Goal: Information Seeking & Learning: Learn about a topic

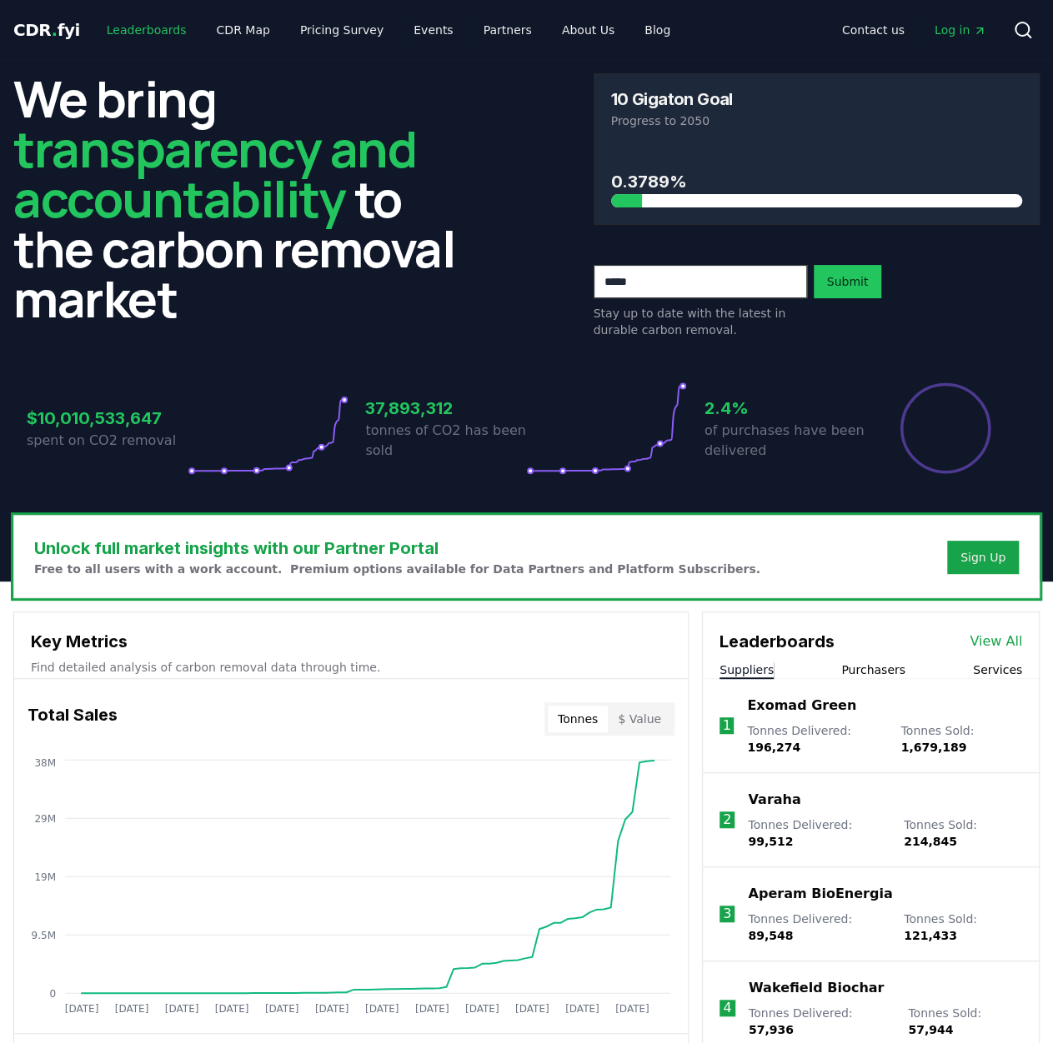
click at [158, 28] on link "Leaderboards" at bounding box center [146, 30] width 107 height 30
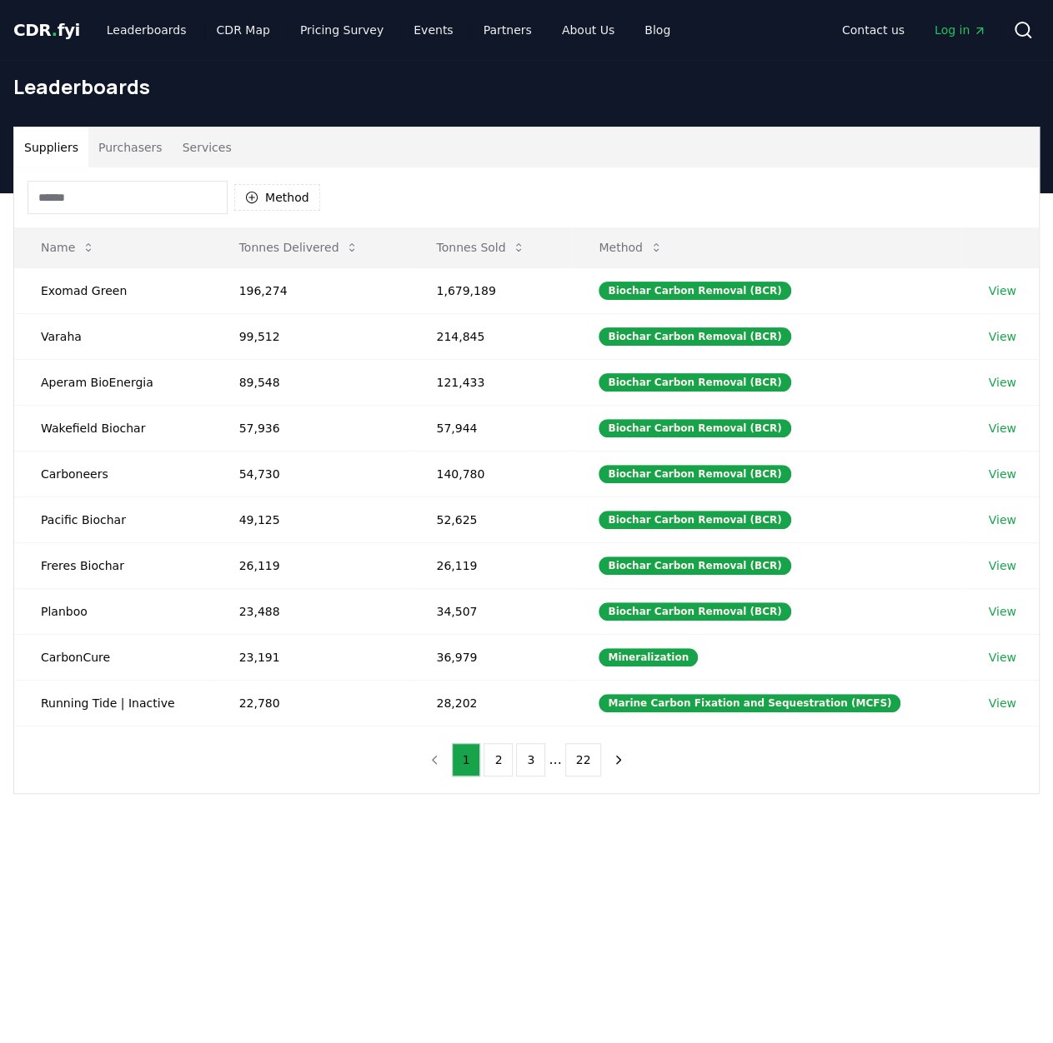
click at [507, 749] on button "2" at bounding box center [497, 759] width 29 height 33
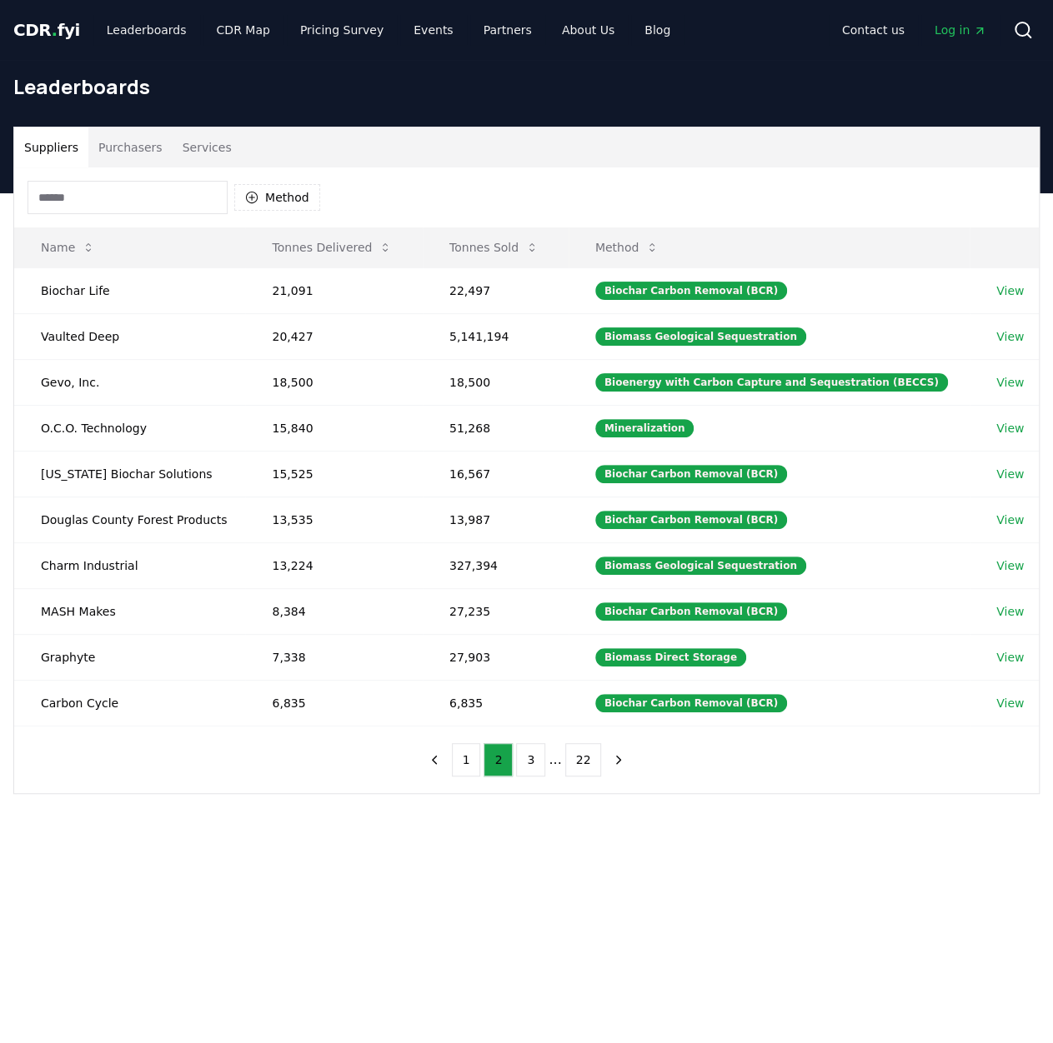
click at [533, 754] on button "3" at bounding box center [530, 759] width 29 height 33
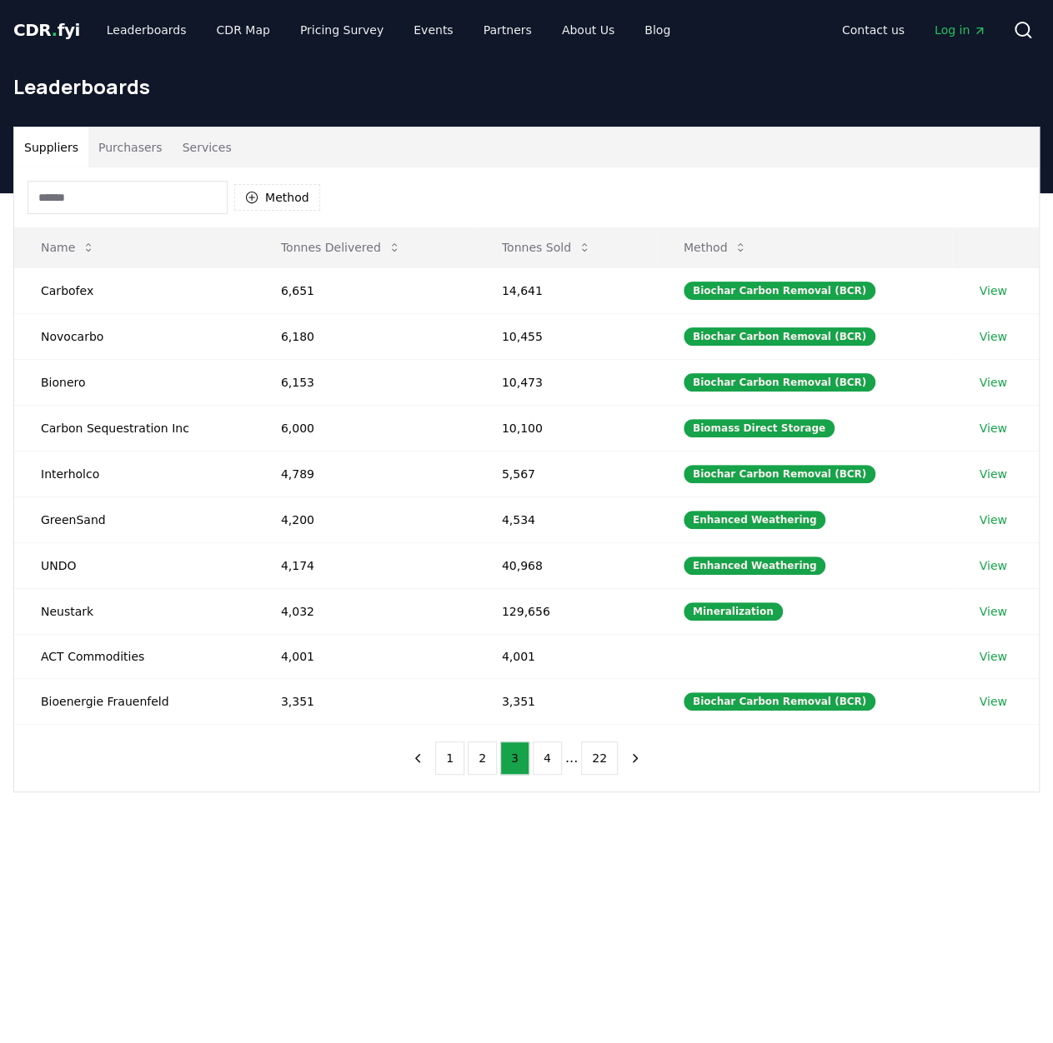
click at [530, 243] on button "Tonnes Sold" at bounding box center [546, 247] width 116 height 33
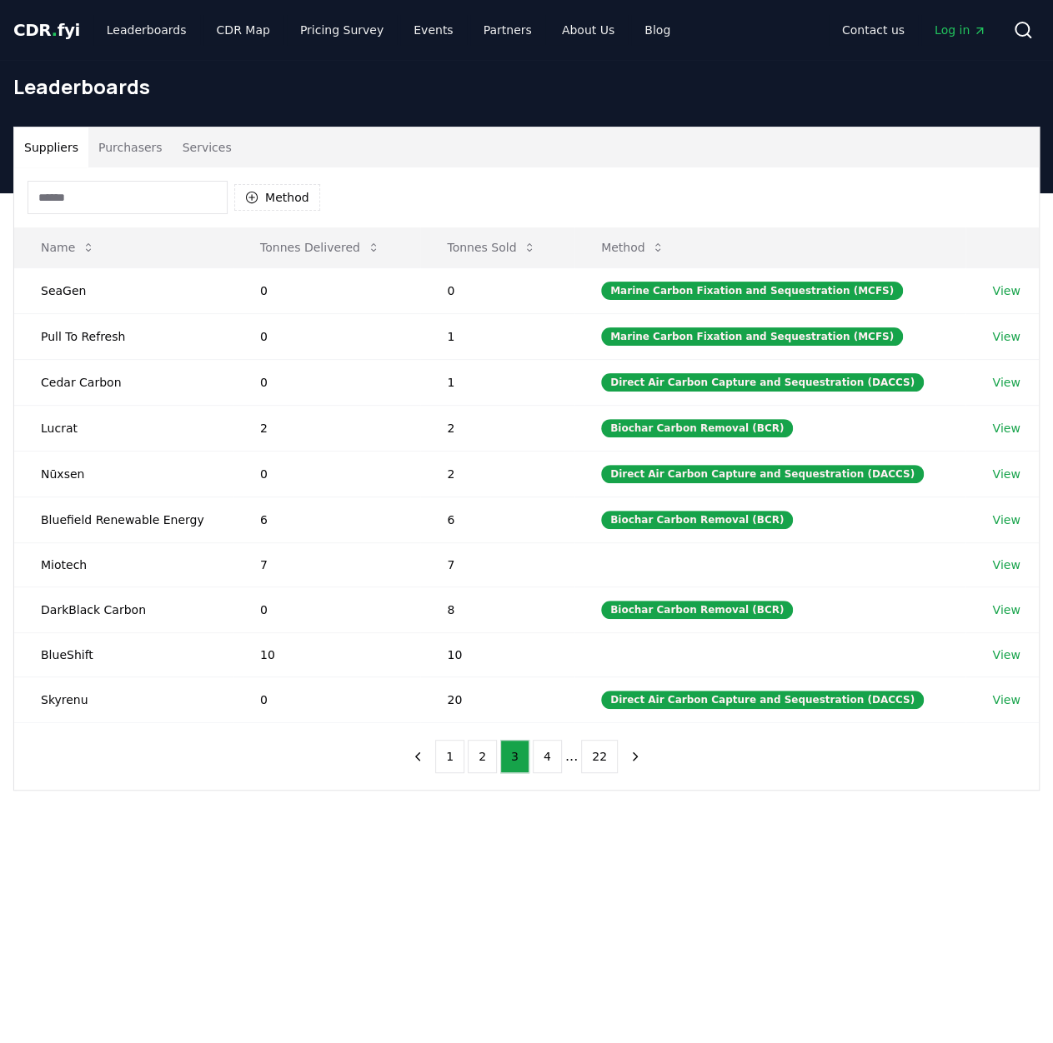
click at [497, 248] on button "Tonnes Sold" at bounding box center [491, 247] width 116 height 33
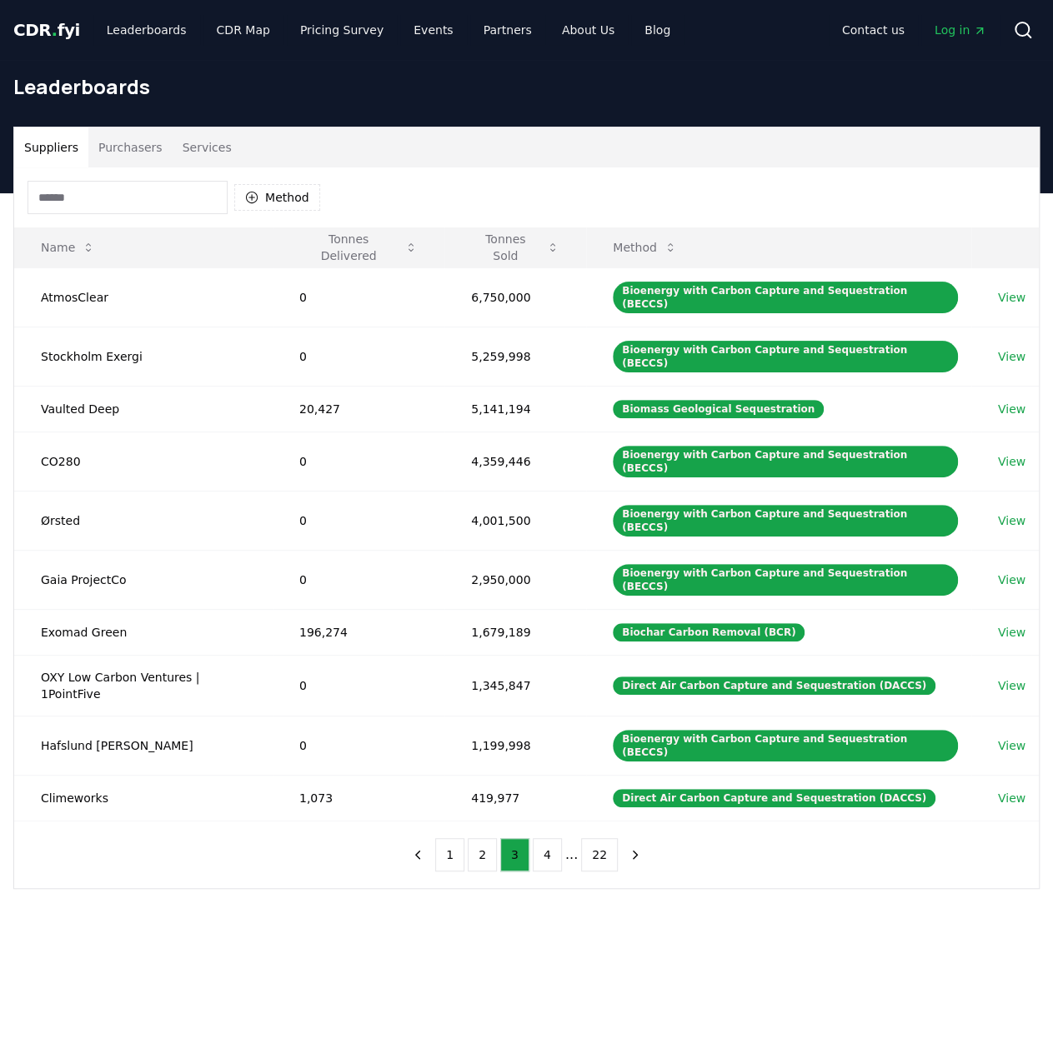
click at [453, 838] on button "1" at bounding box center [449, 854] width 29 height 33
click at [572, 838] on button "22" at bounding box center [583, 854] width 37 height 33
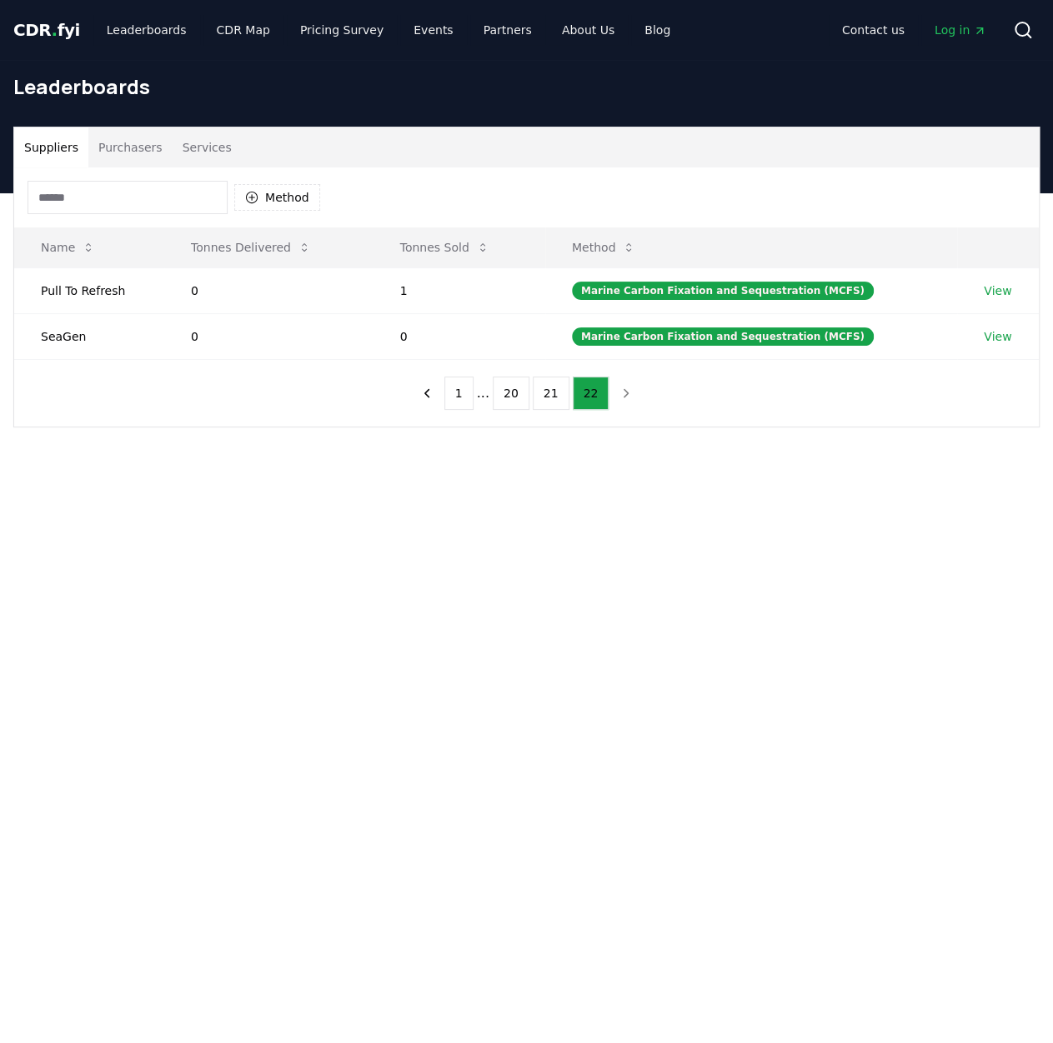
click at [512, 394] on button "20" at bounding box center [511, 393] width 37 height 33
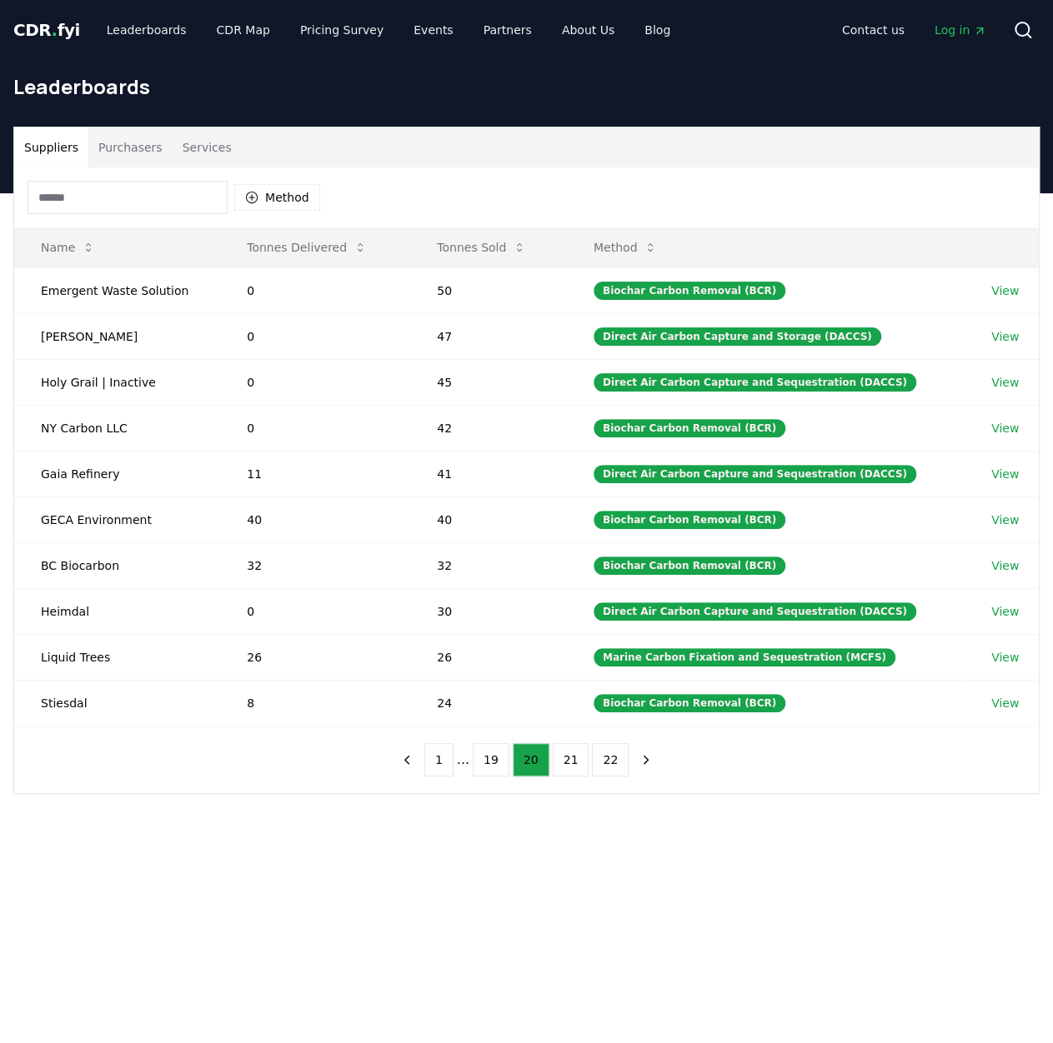
click at [487, 761] on button "19" at bounding box center [491, 759] width 37 height 33
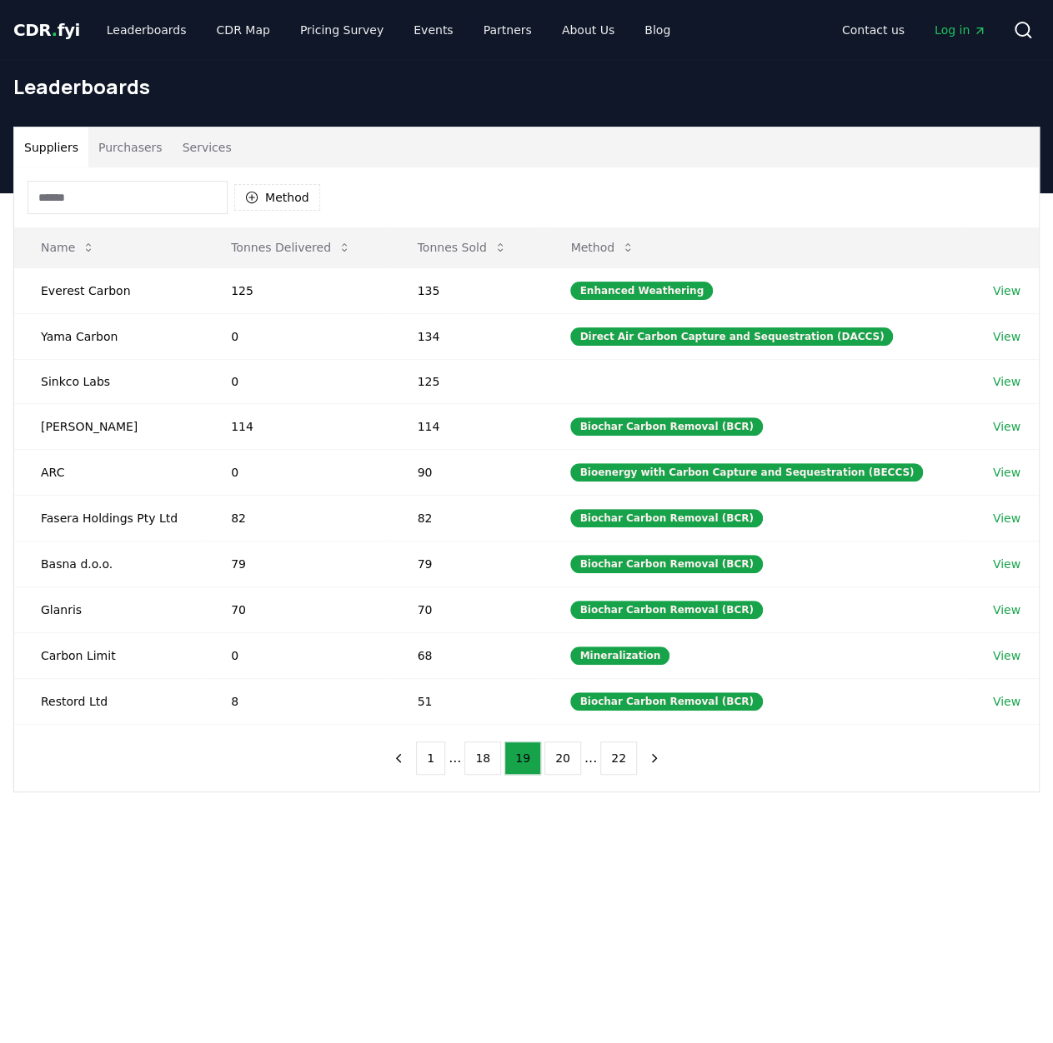
click at [458, 750] on li "..." at bounding box center [454, 758] width 13 height 20
click at [475, 753] on button "18" at bounding box center [482, 758] width 37 height 33
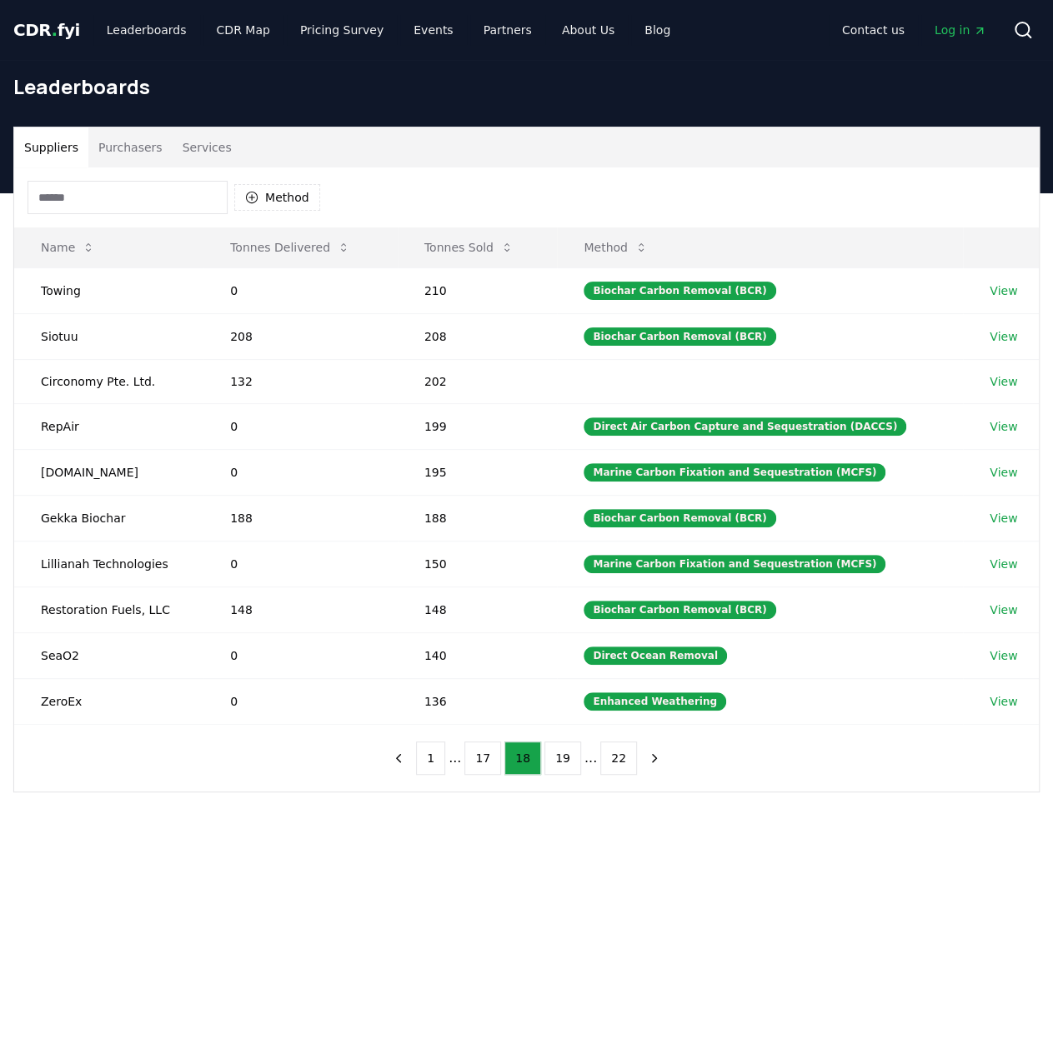
click at [475, 753] on button "17" at bounding box center [482, 758] width 37 height 33
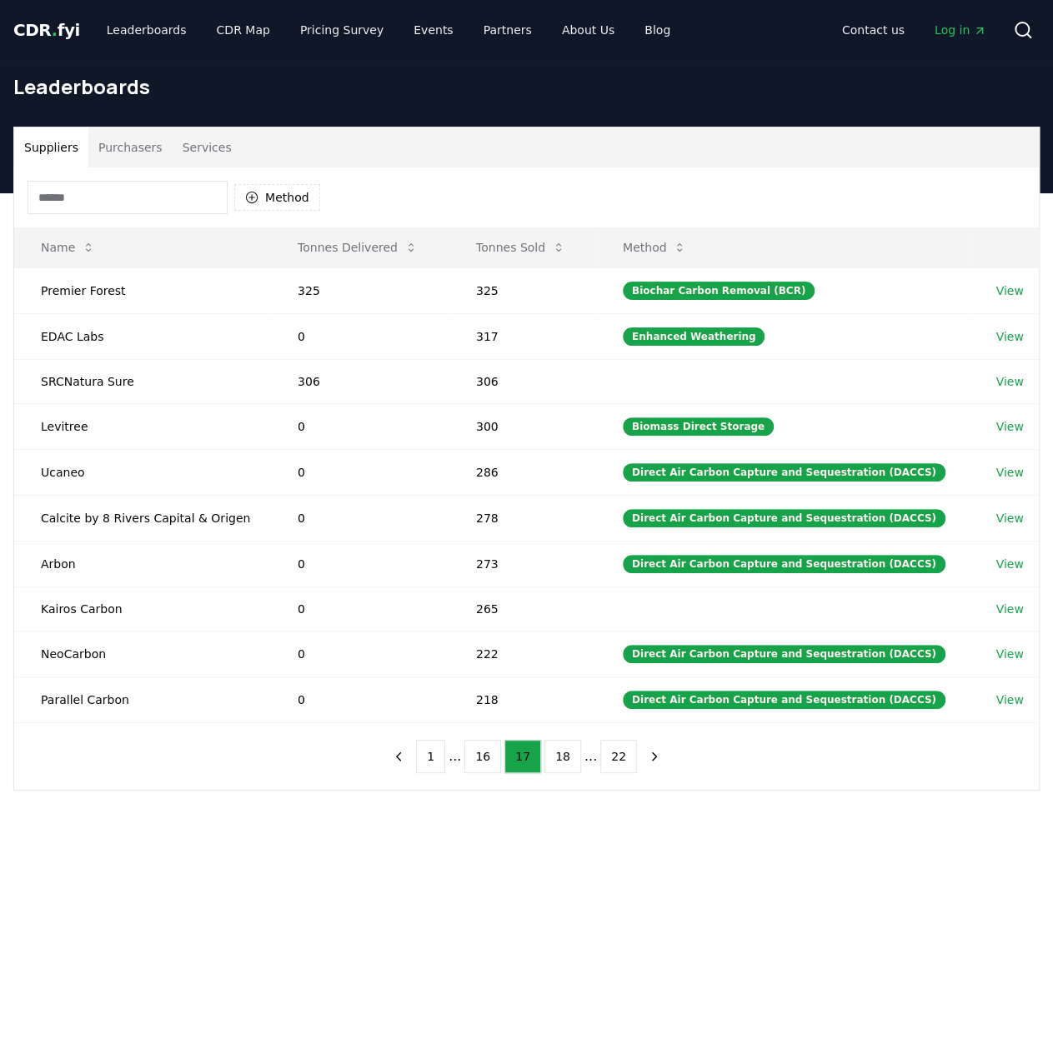
click at [478, 753] on button "16" at bounding box center [482, 756] width 37 height 33
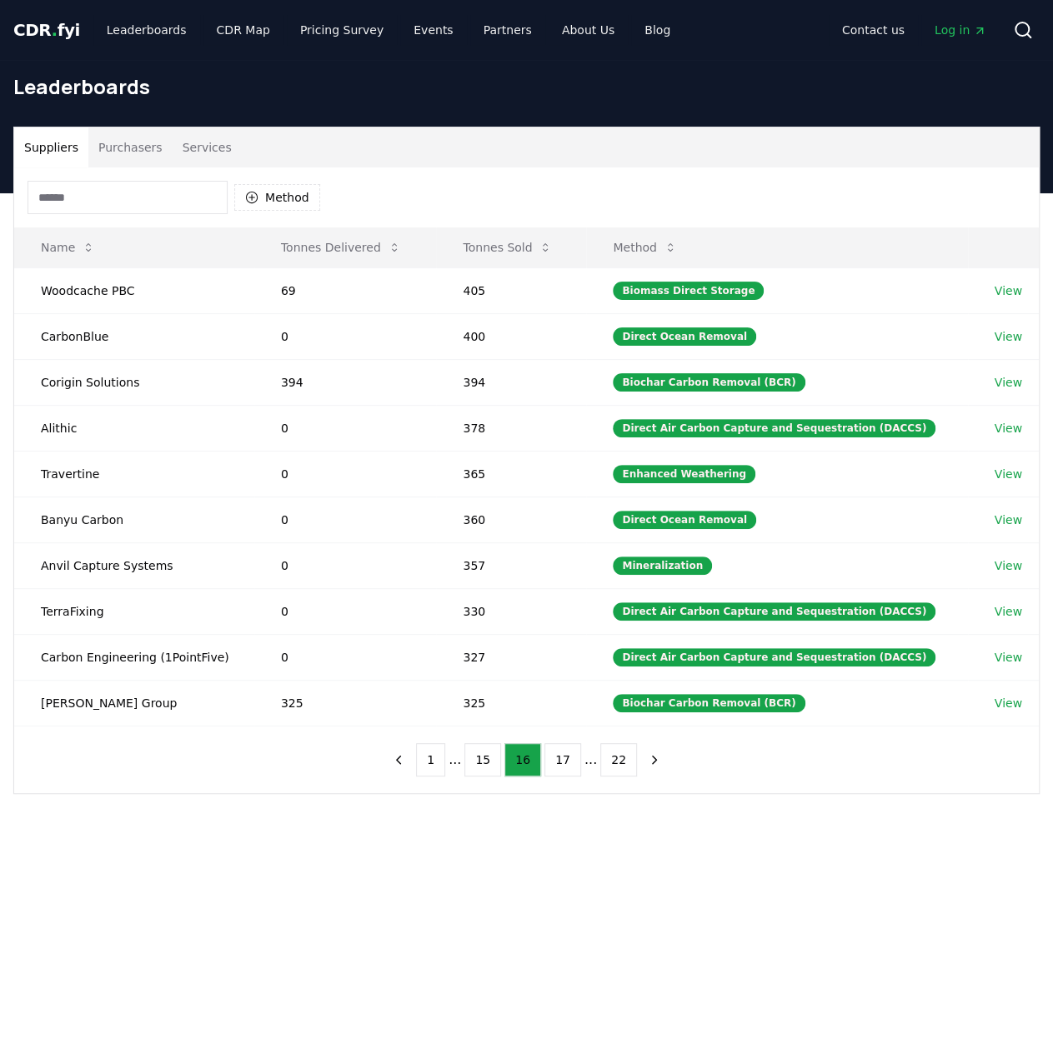
click at [478, 753] on button "15" at bounding box center [482, 759] width 37 height 33
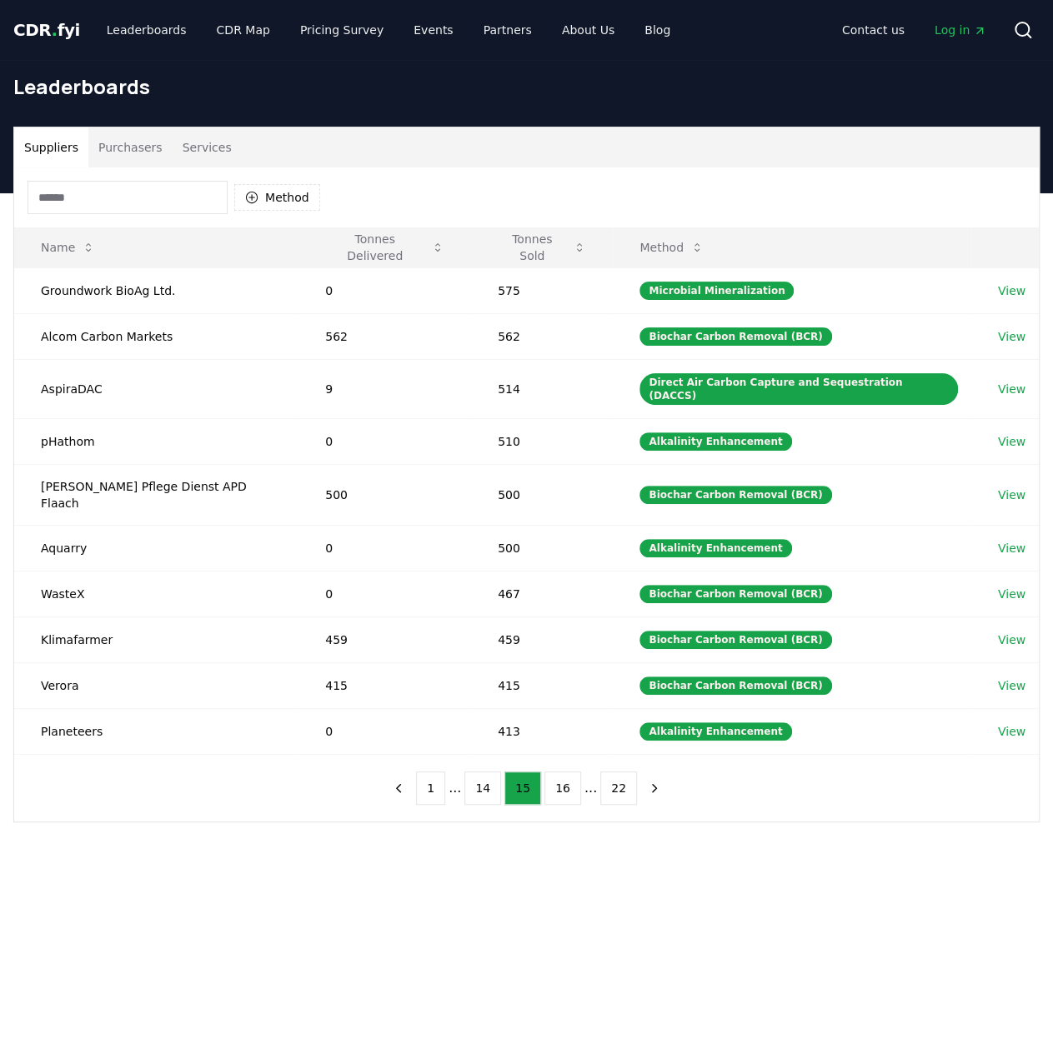
click at [478, 772] on button "14" at bounding box center [482, 788] width 37 height 33
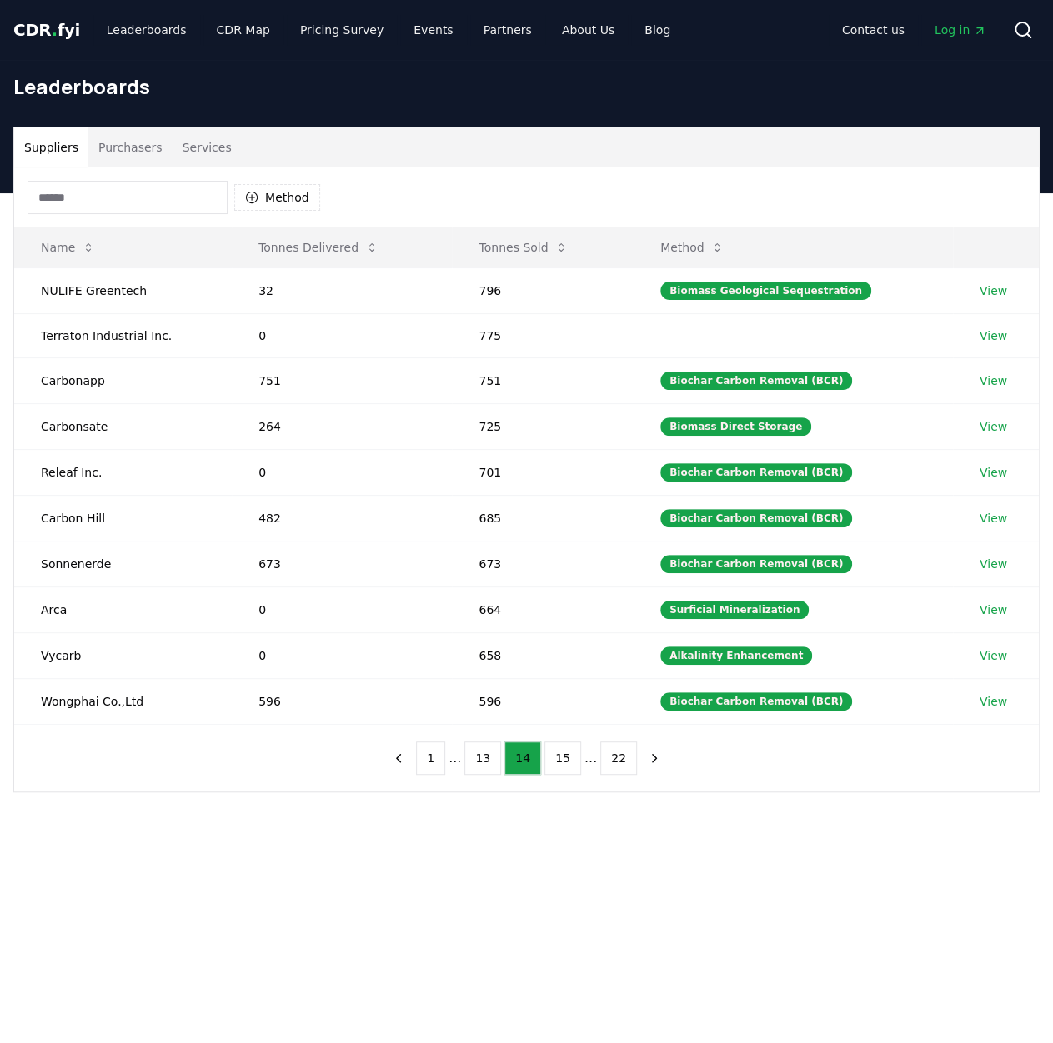
click at [478, 753] on button "13" at bounding box center [482, 758] width 37 height 33
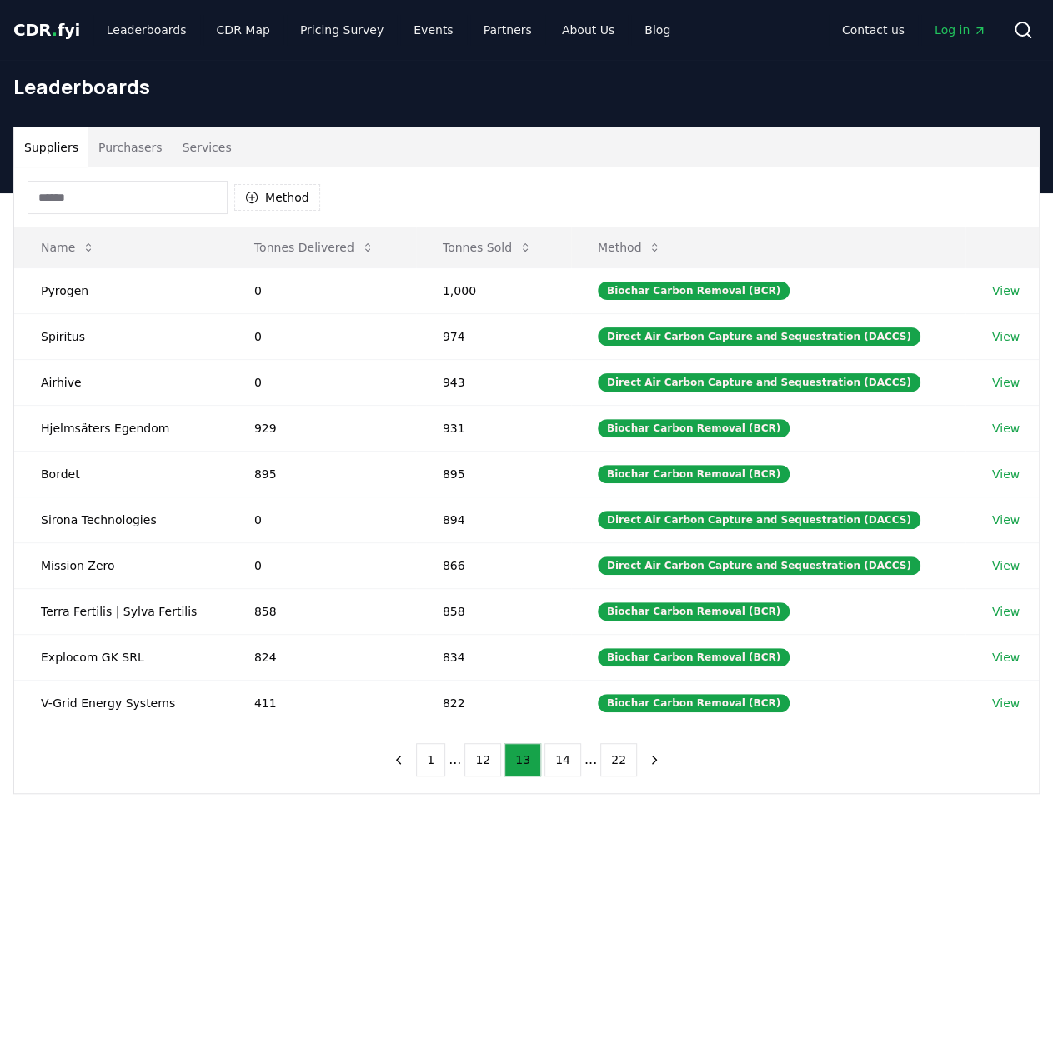
click at [478, 753] on button "12" at bounding box center [482, 759] width 37 height 33
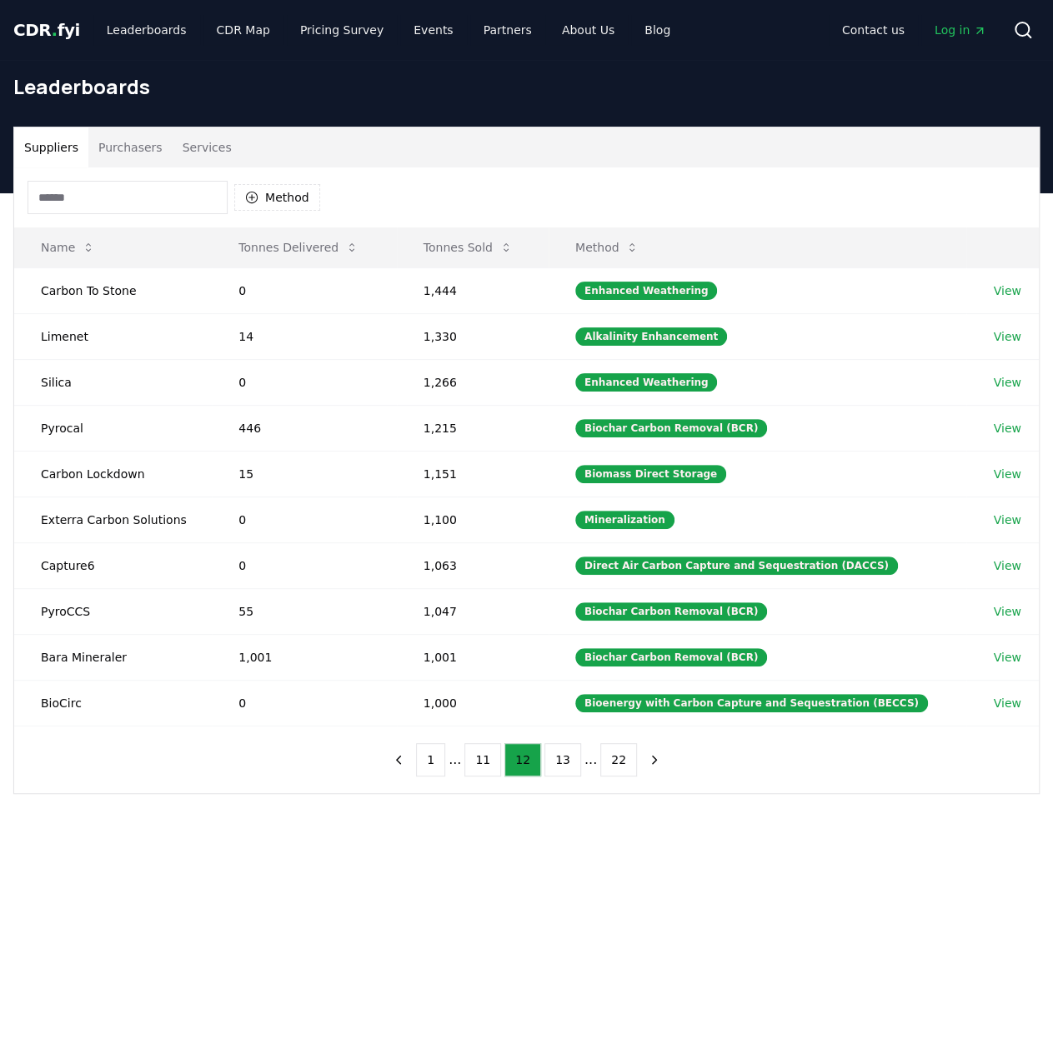
click at [478, 753] on button "11" at bounding box center [482, 759] width 37 height 33
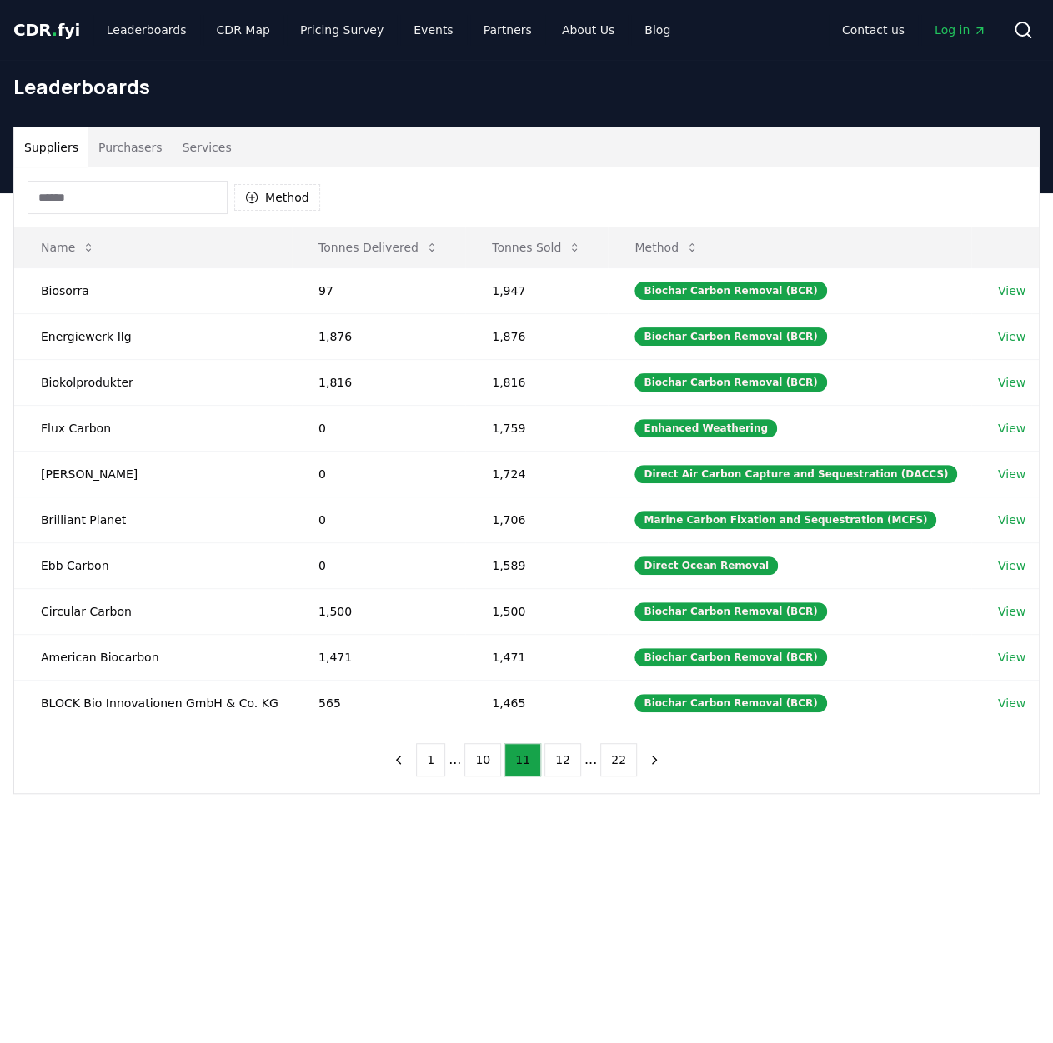
click at [478, 753] on button "10" at bounding box center [482, 759] width 37 height 33
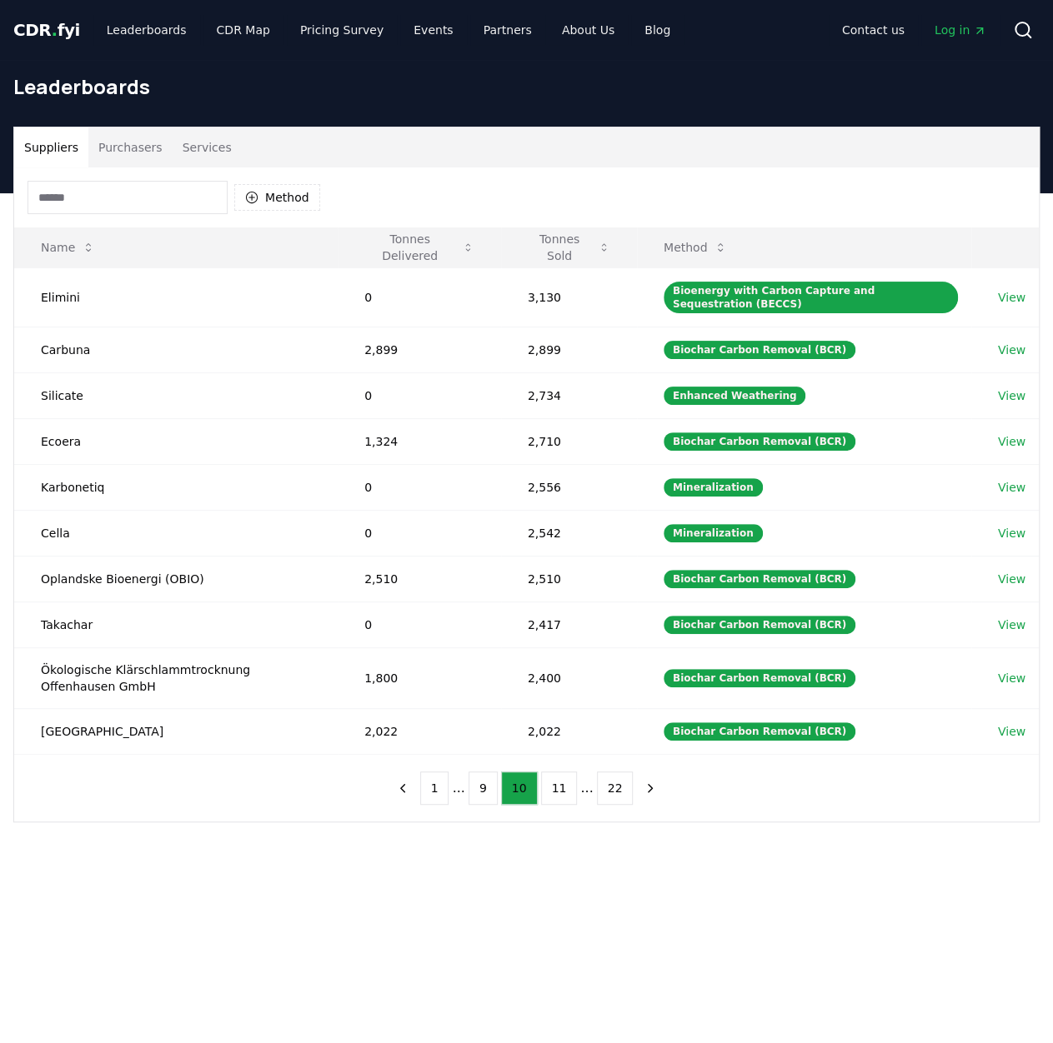
click at [478, 755] on div "1 ... 9 10 11 ... 22" at bounding box center [527, 788] width 310 height 67
click at [483, 779] on button "9" at bounding box center [482, 788] width 29 height 33
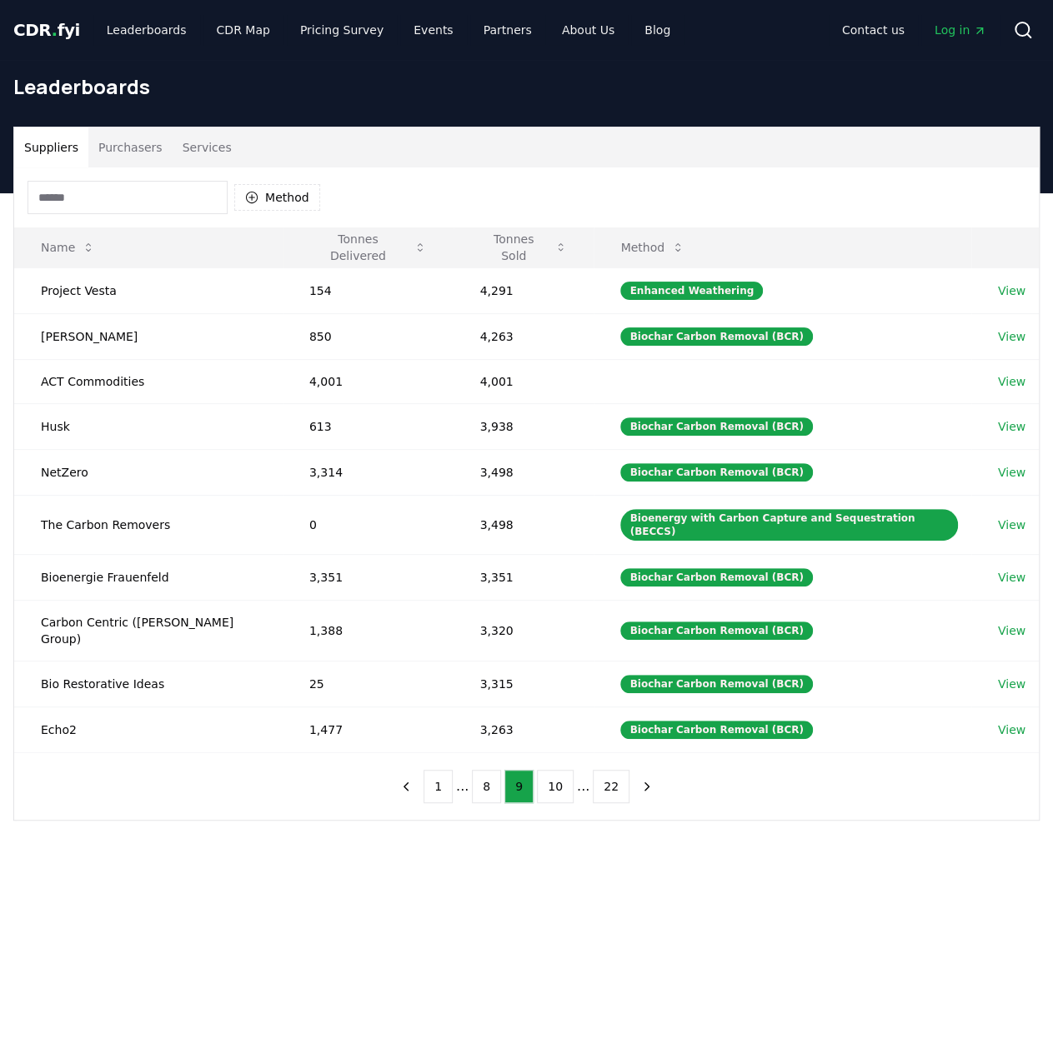
click at [483, 779] on div "1 ... 8 9 10 ... 22" at bounding box center [526, 786] width 303 height 67
click at [486, 770] on button "8" at bounding box center [486, 786] width 29 height 33
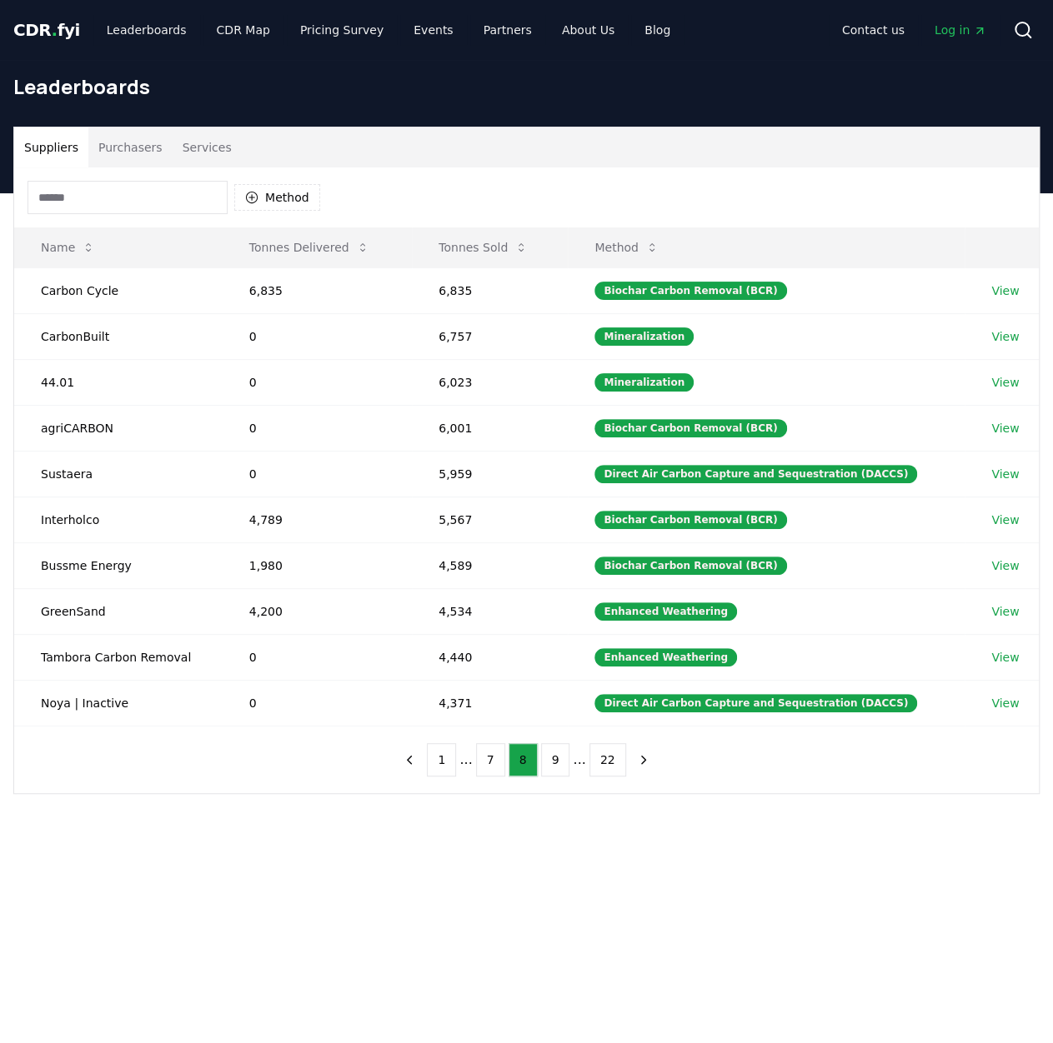
click at [486, 753] on button "7" at bounding box center [490, 759] width 29 height 33
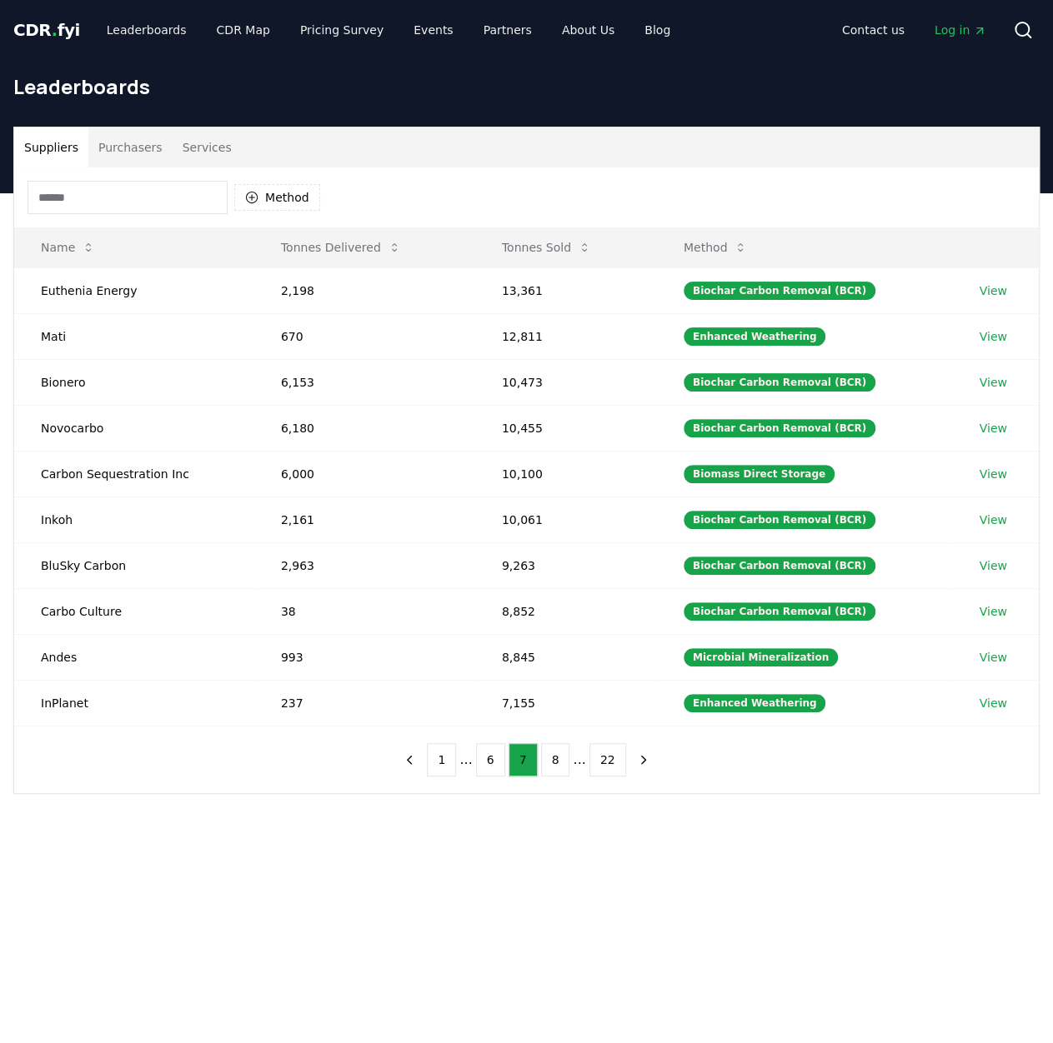
click at [487, 755] on button "6" at bounding box center [490, 759] width 29 height 33
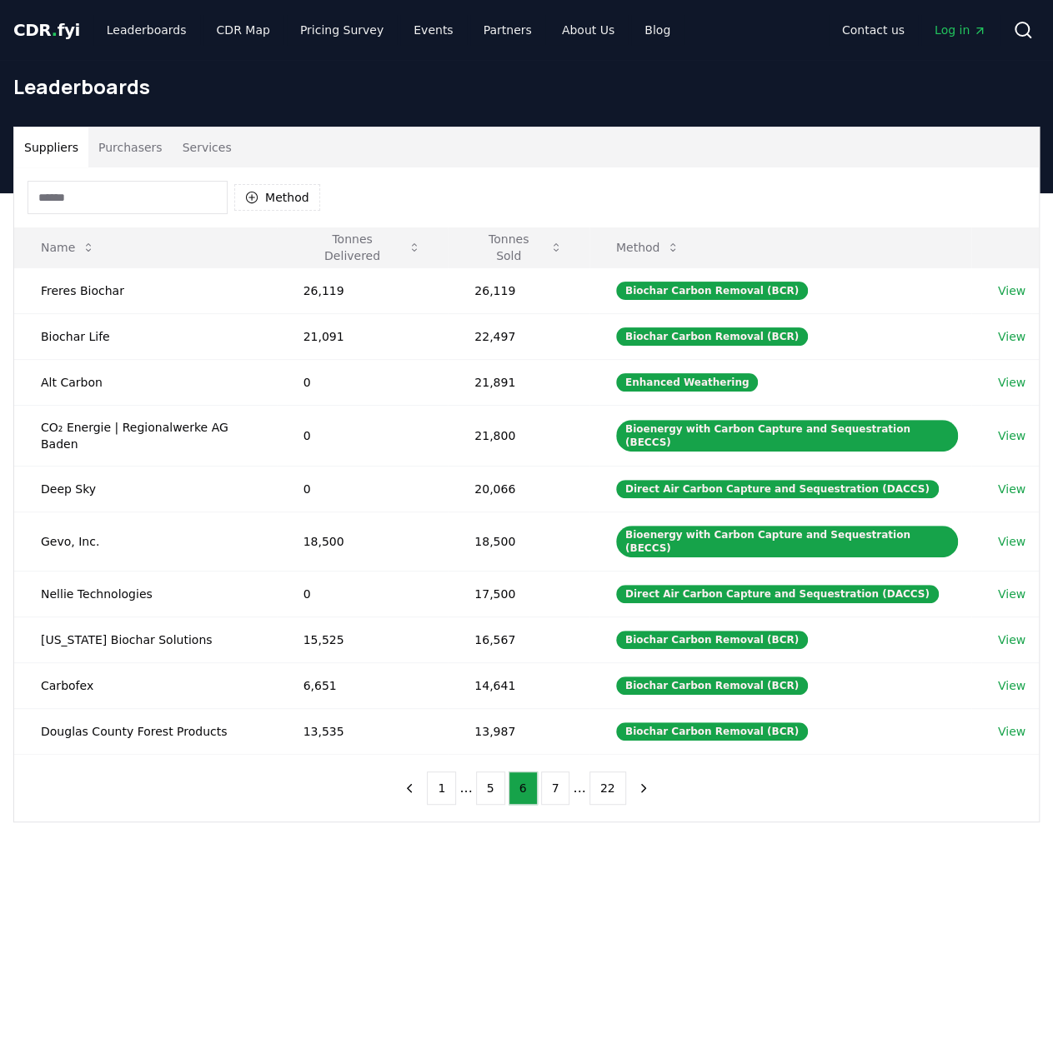
click at [487, 772] on button "5" at bounding box center [490, 788] width 29 height 33
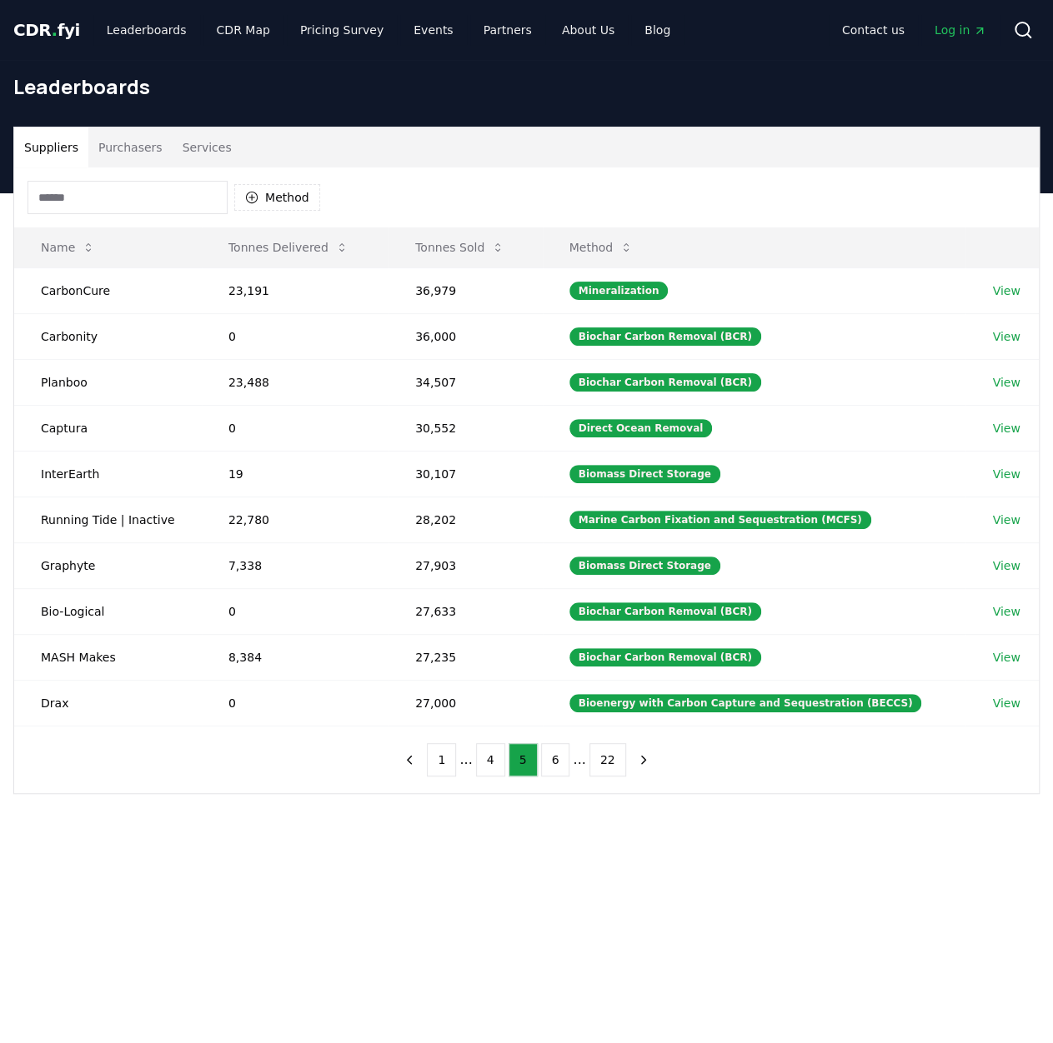
click at [487, 755] on button "4" at bounding box center [490, 759] width 29 height 33
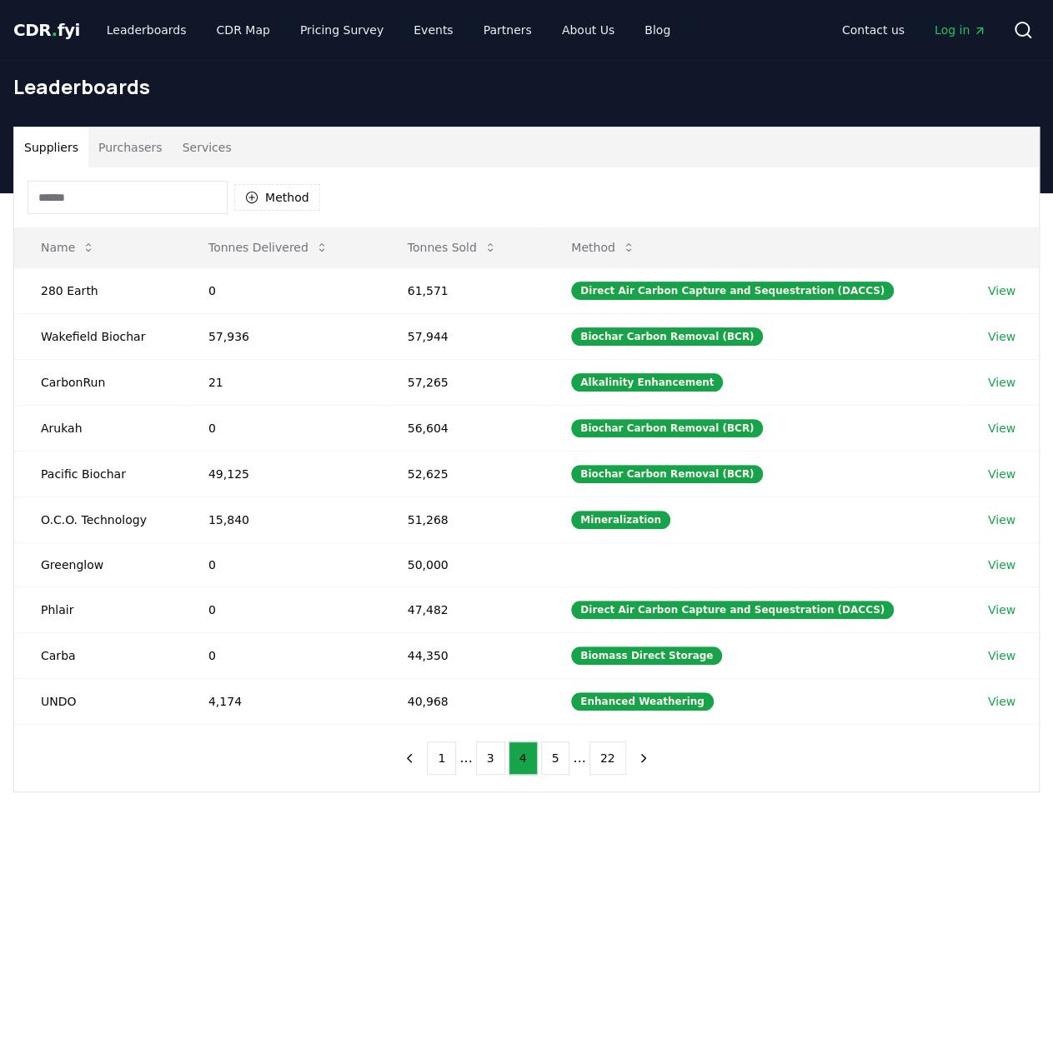
click at [487, 755] on button "3" at bounding box center [490, 758] width 29 height 33
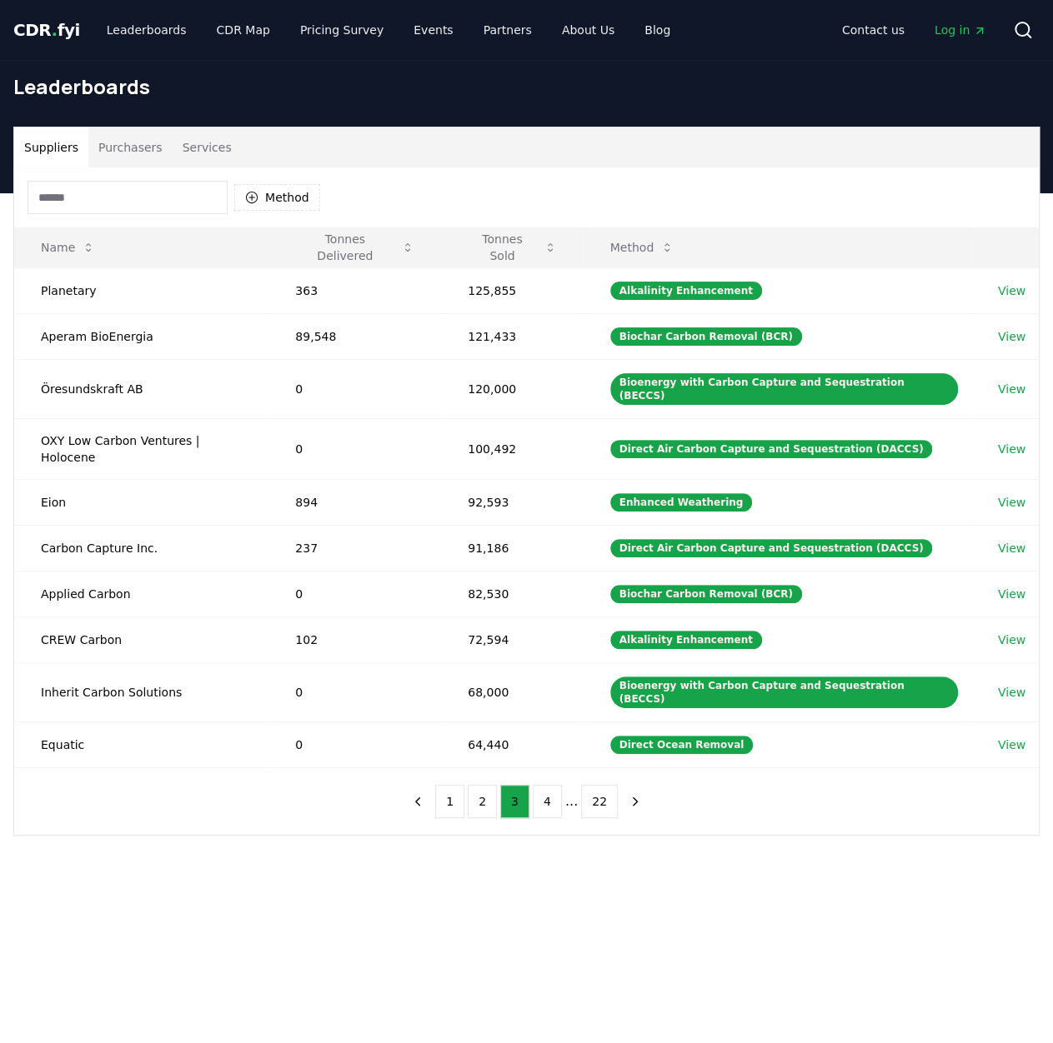
click at [487, 785] on button "2" at bounding box center [482, 801] width 29 height 33
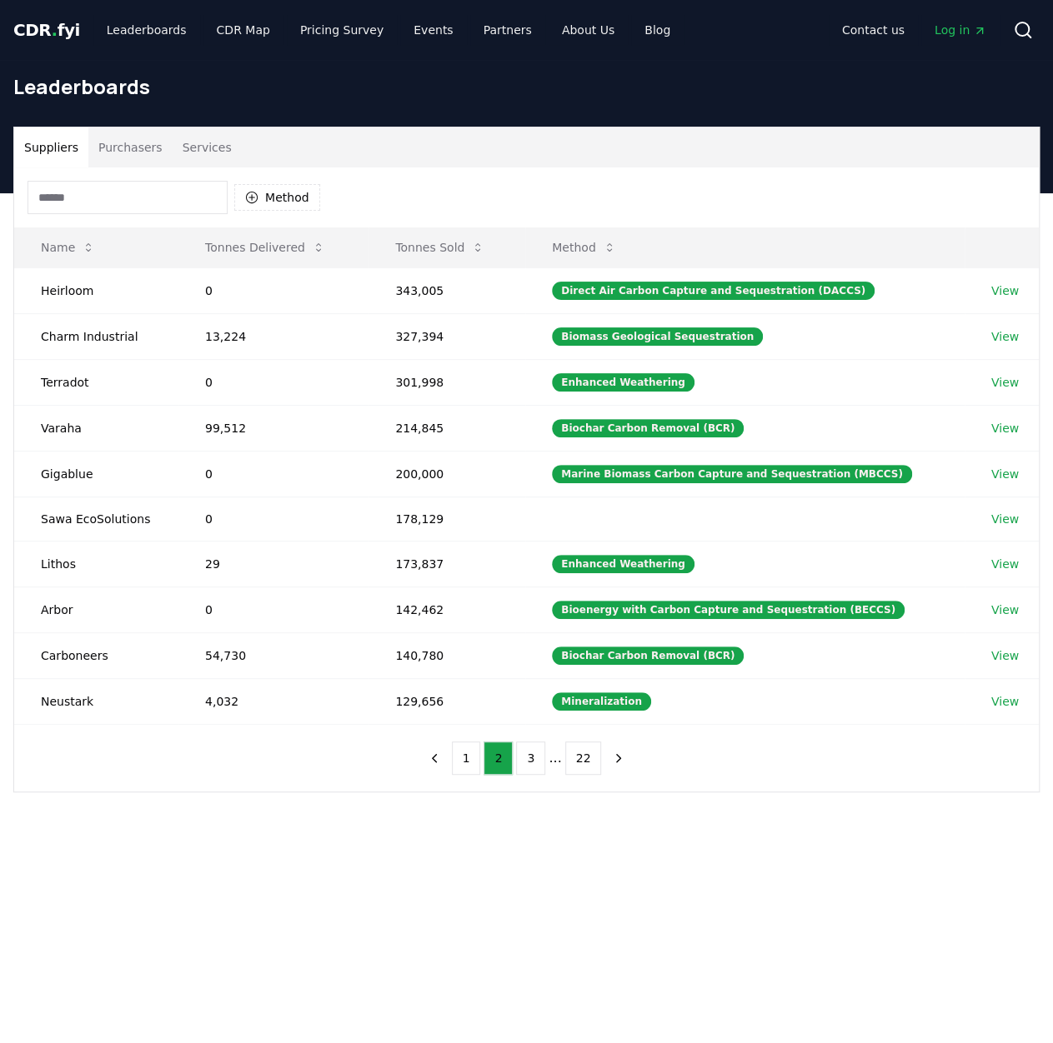
click at [487, 755] on button "2" at bounding box center [497, 758] width 29 height 33
click at [473, 755] on button "1" at bounding box center [466, 758] width 29 height 33
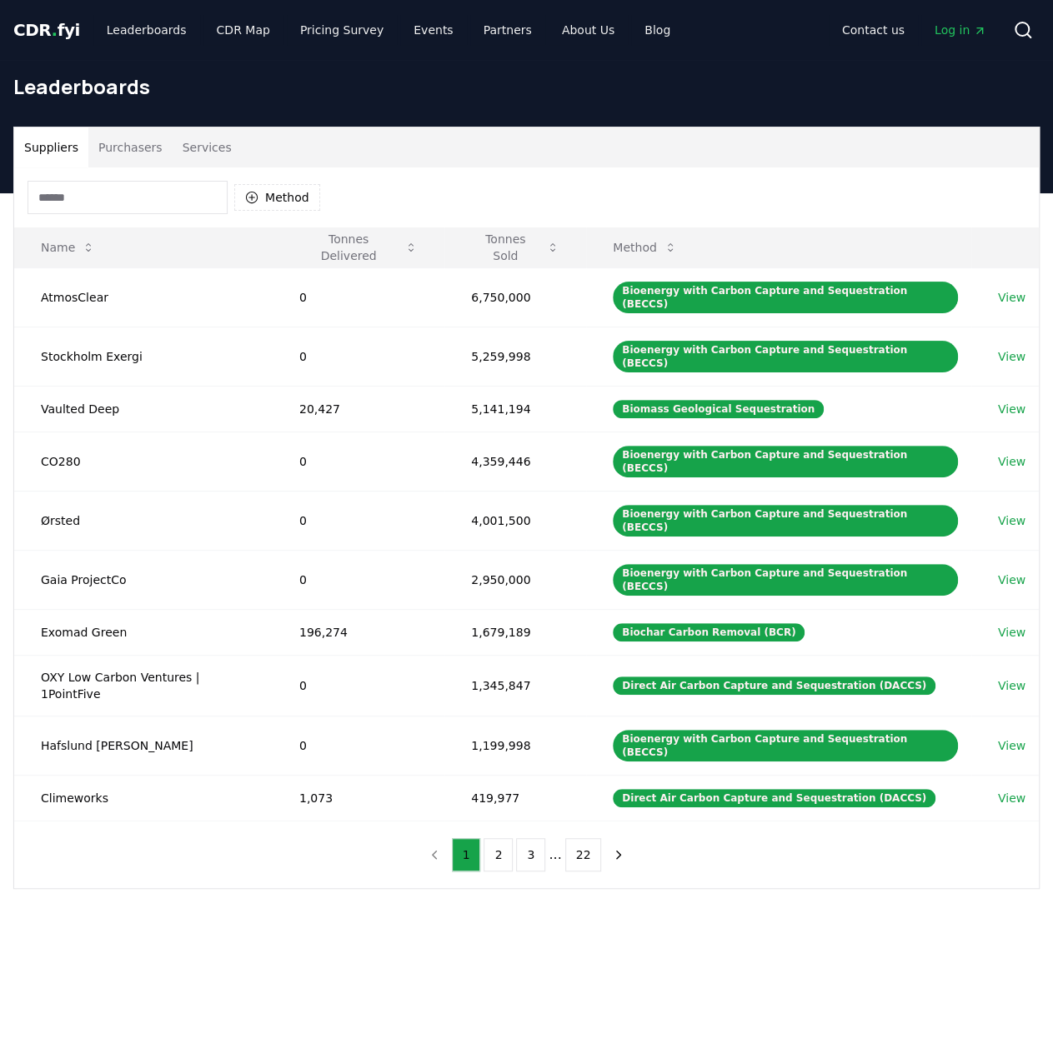
click at [522, 838] on button "3" at bounding box center [530, 854] width 29 height 33
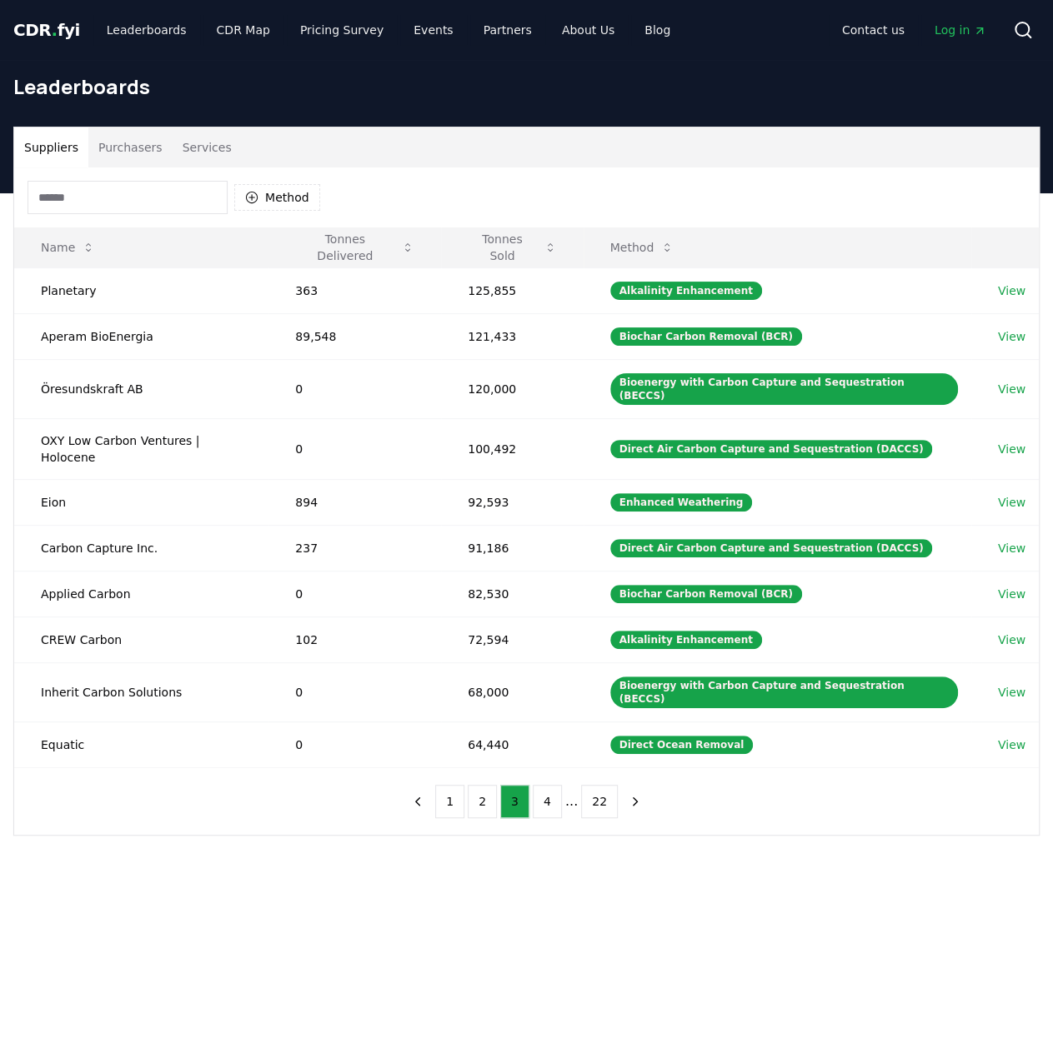
click at [553, 785] on button "4" at bounding box center [547, 801] width 29 height 33
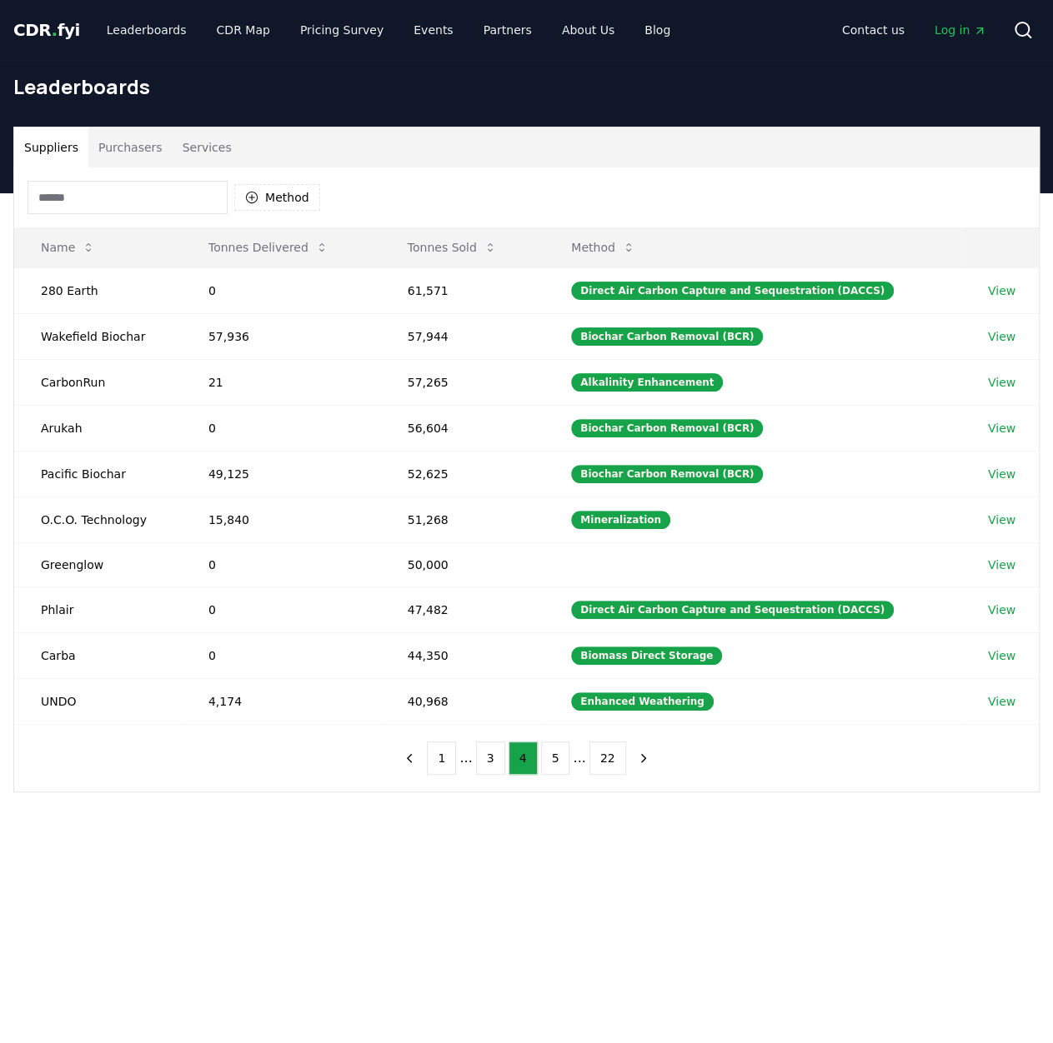
click at [567, 749] on button "5" at bounding box center [555, 758] width 29 height 33
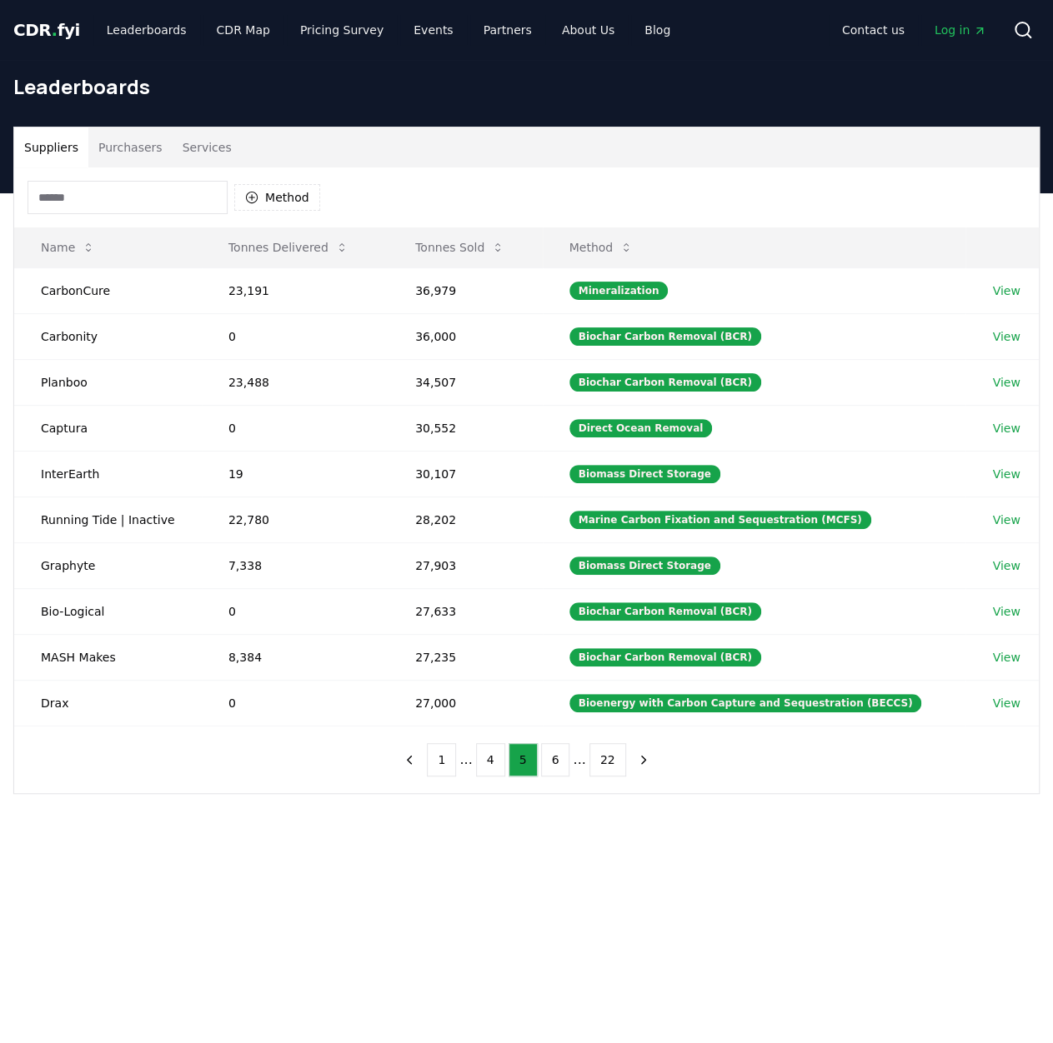
click at [573, 753] on li "..." at bounding box center [579, 760] width 13 height 20
click at [590, 752] on button "22" at bounding box center [607, 759] width 37 height 33
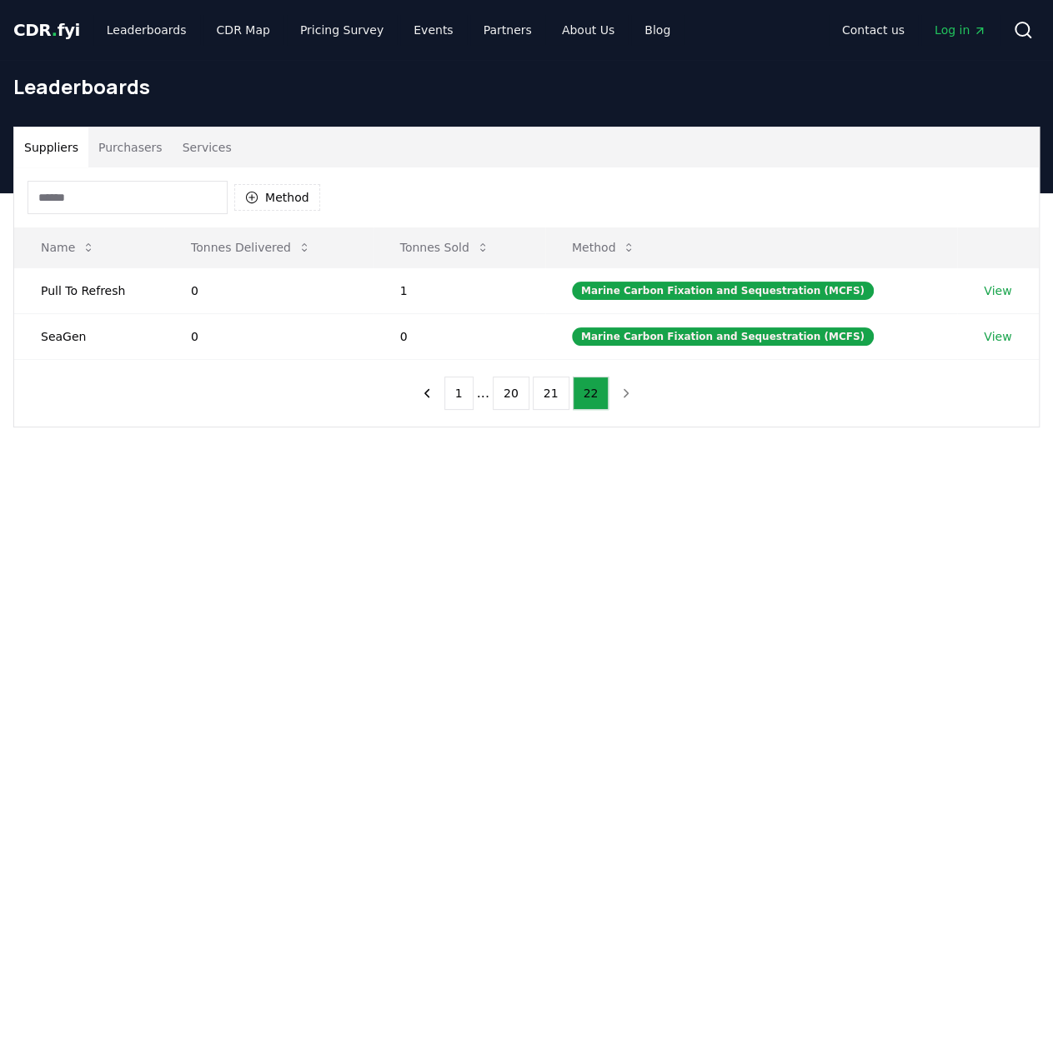
click at [510, 386] on button "20" at bounding box center [511, 393] width 37 height 33
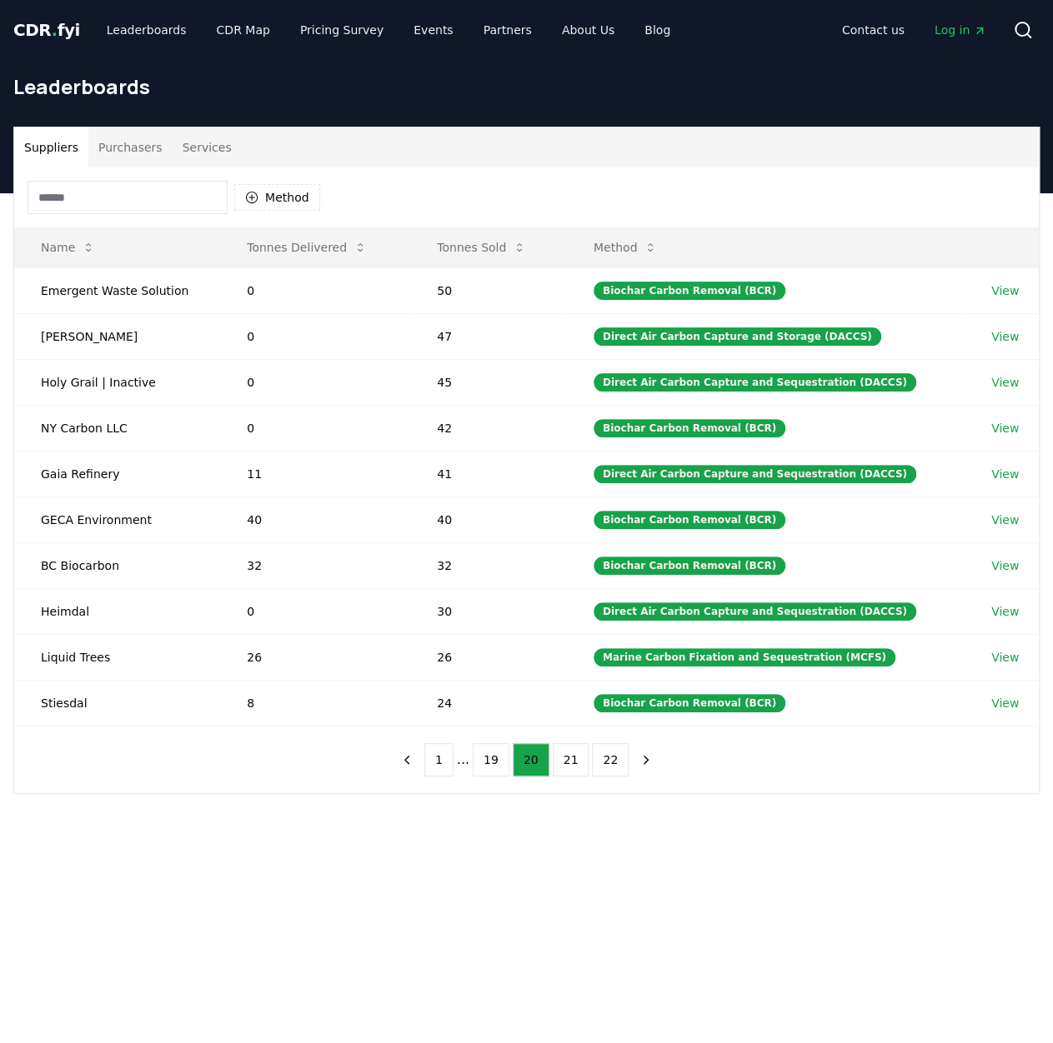
click at [488, 748] on button "19" at bounding box center [491, 759] width 37 height 33
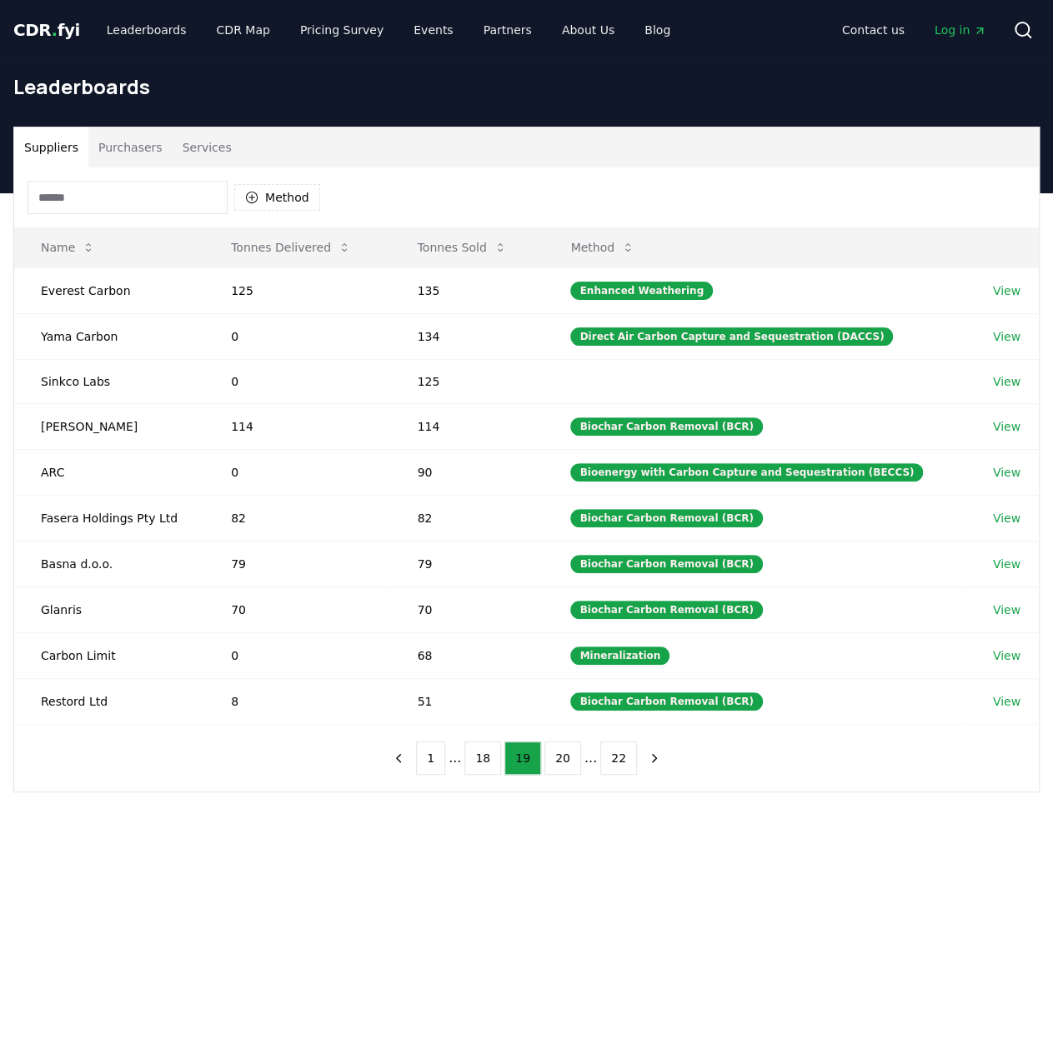
click at [477, 751] on button "18" at bounding box center [482, 758] width 37 height 33
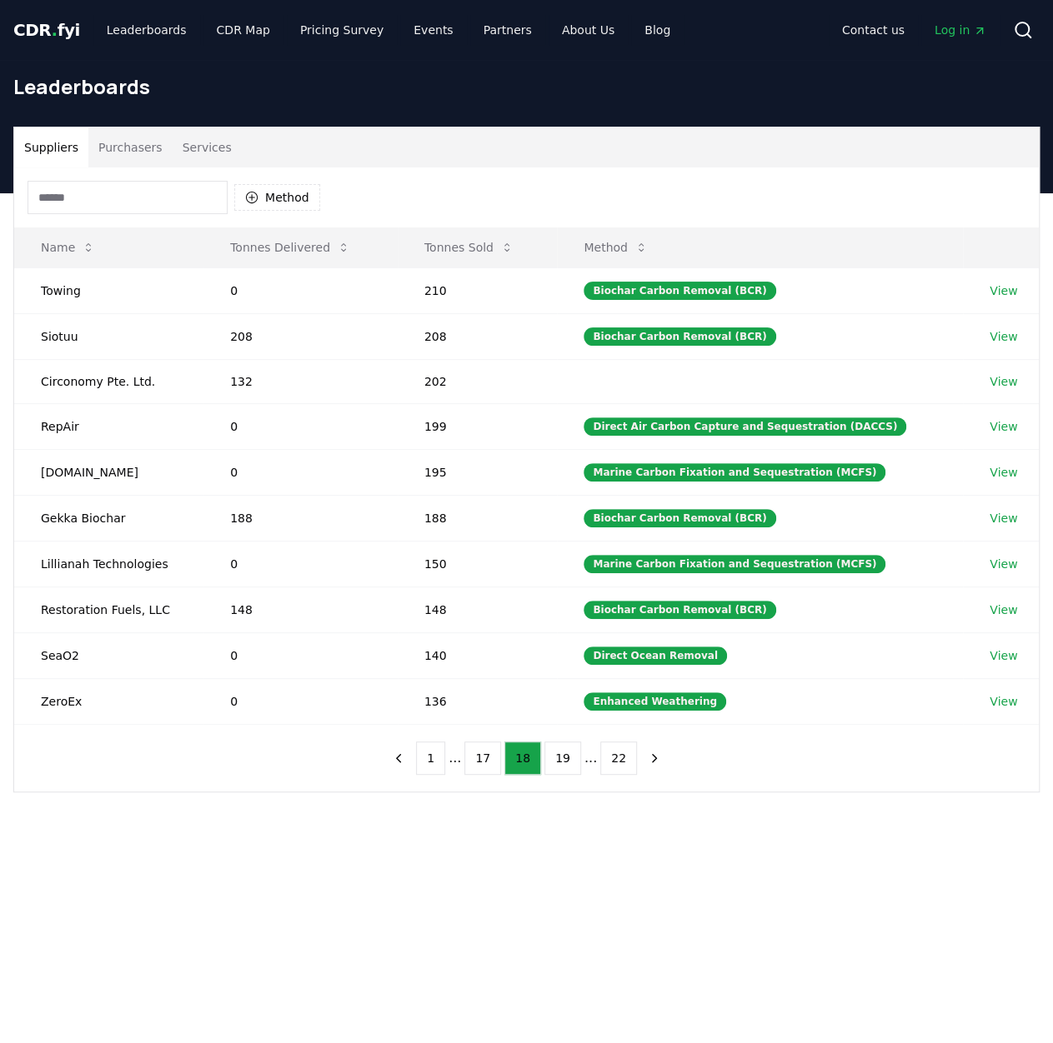
click at [482, 751] on button "17" at bounding box center [482, 758] width 37 height 33
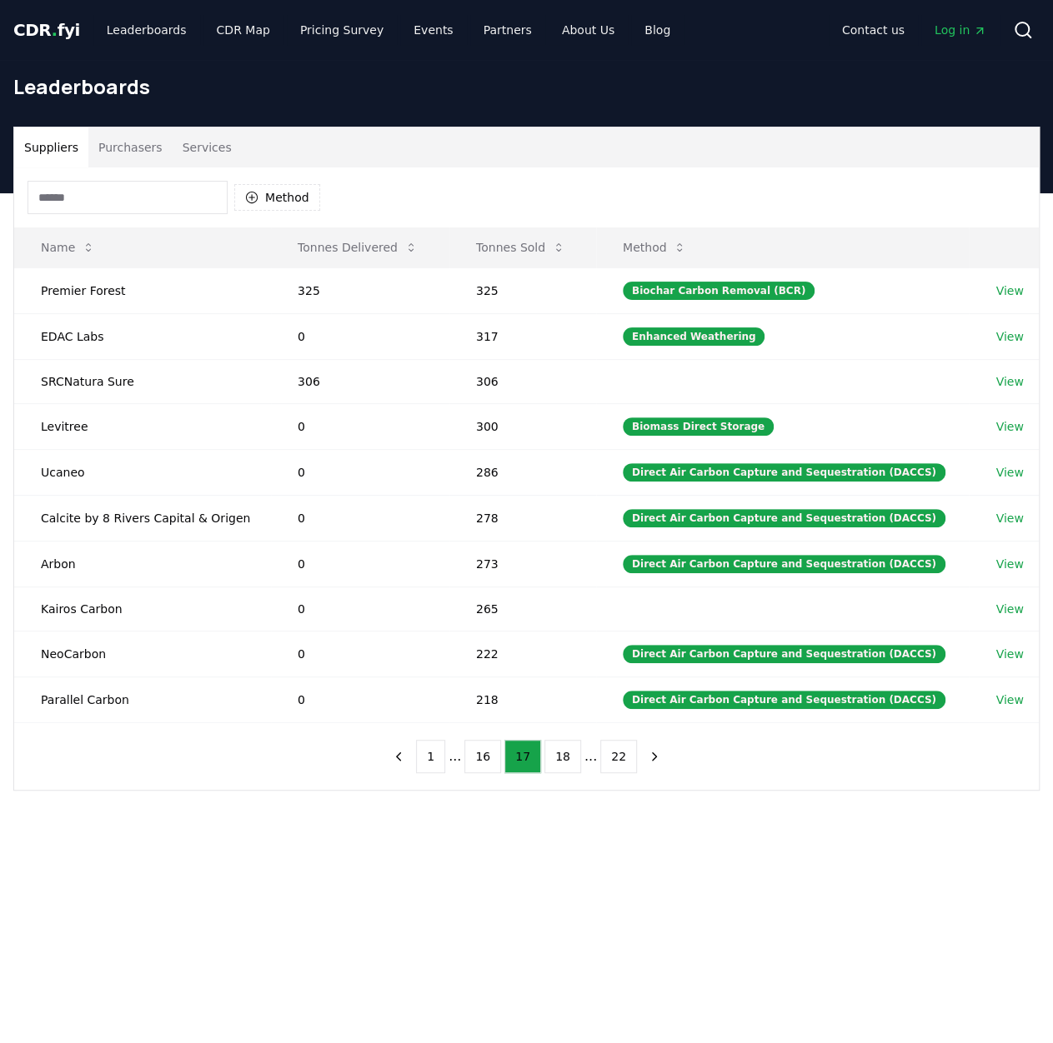
click at [482, 751] on button "16" at bounding box center [482, 756] width 37 height 33
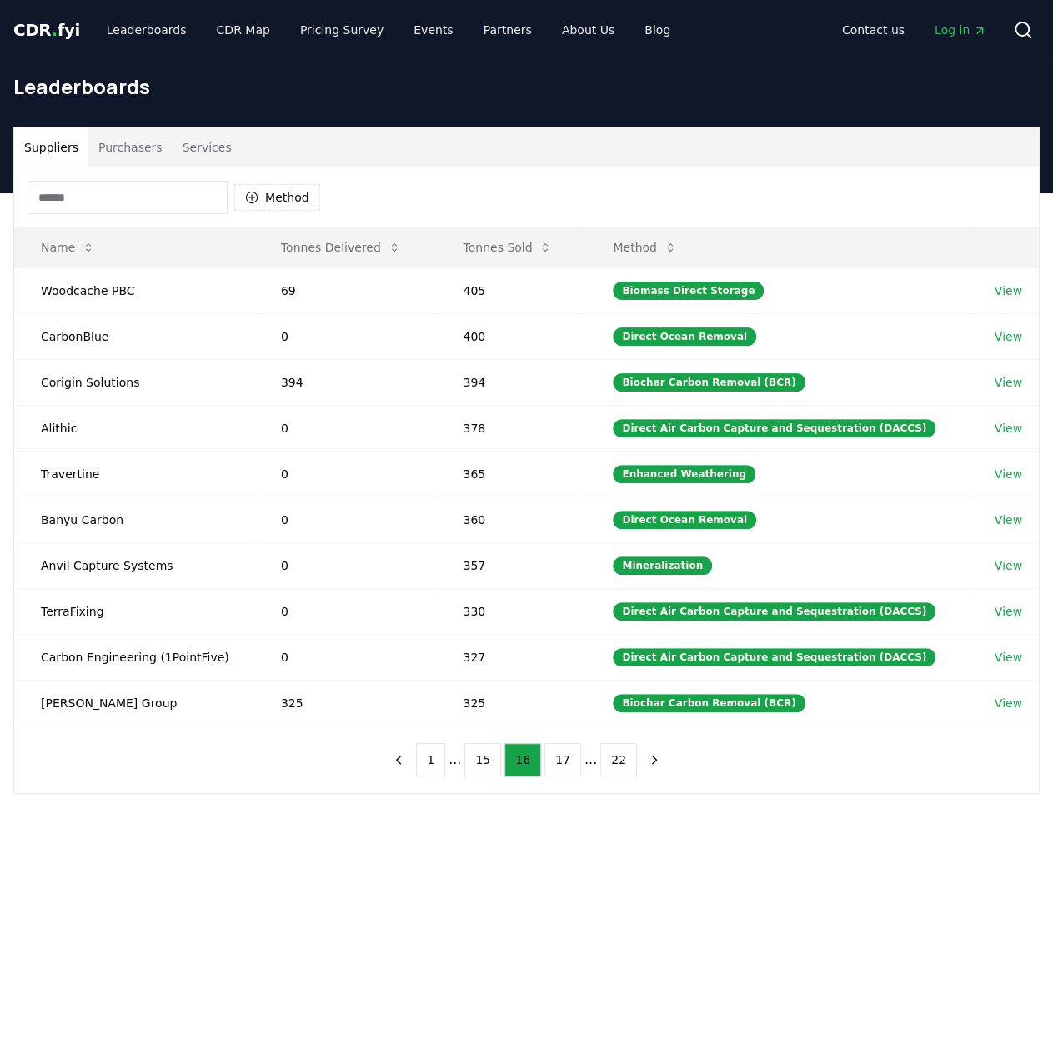
click at [492, 749] on button "15" at bounding box center [482, 759] width 37 height 33
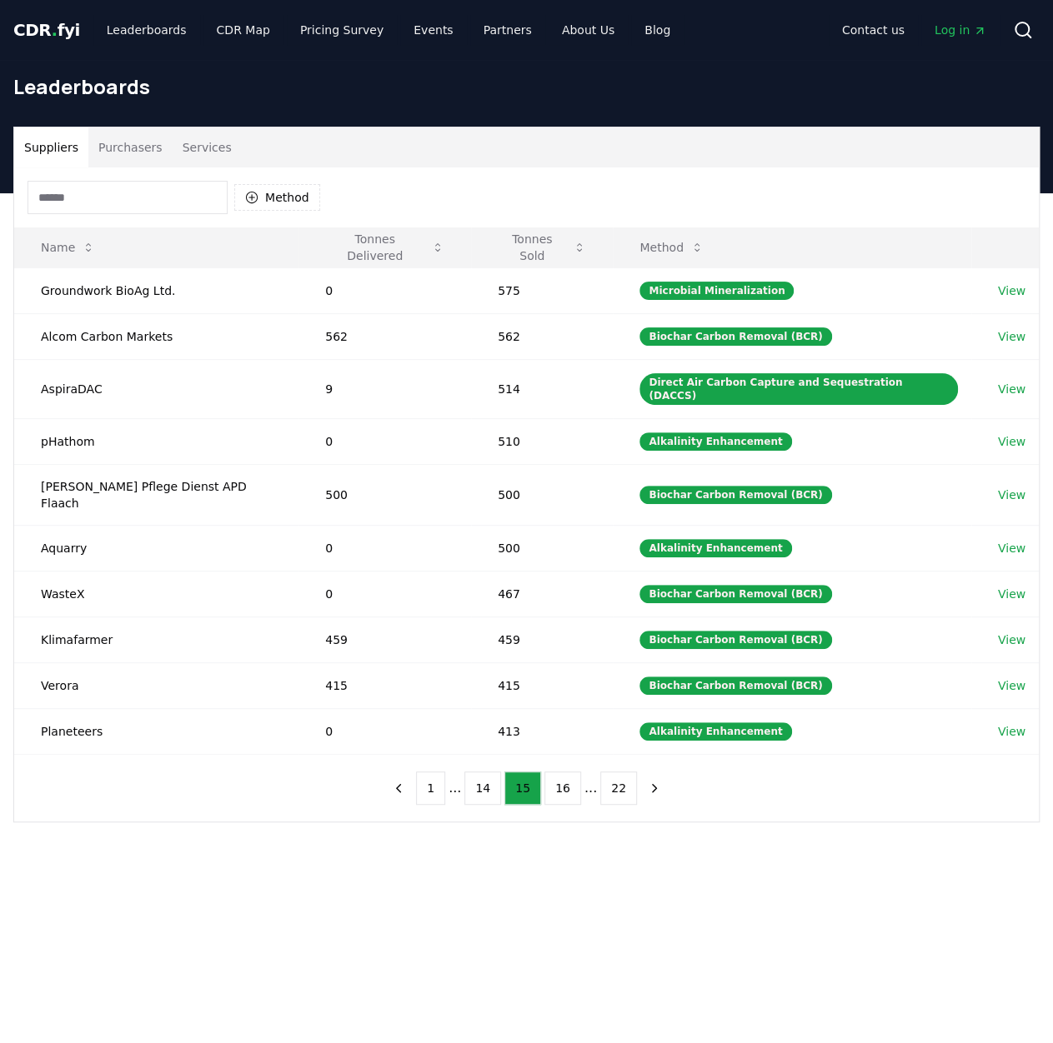
click at [492, 772] on button "14" at bounding box center [482, 788] width 37 height 33
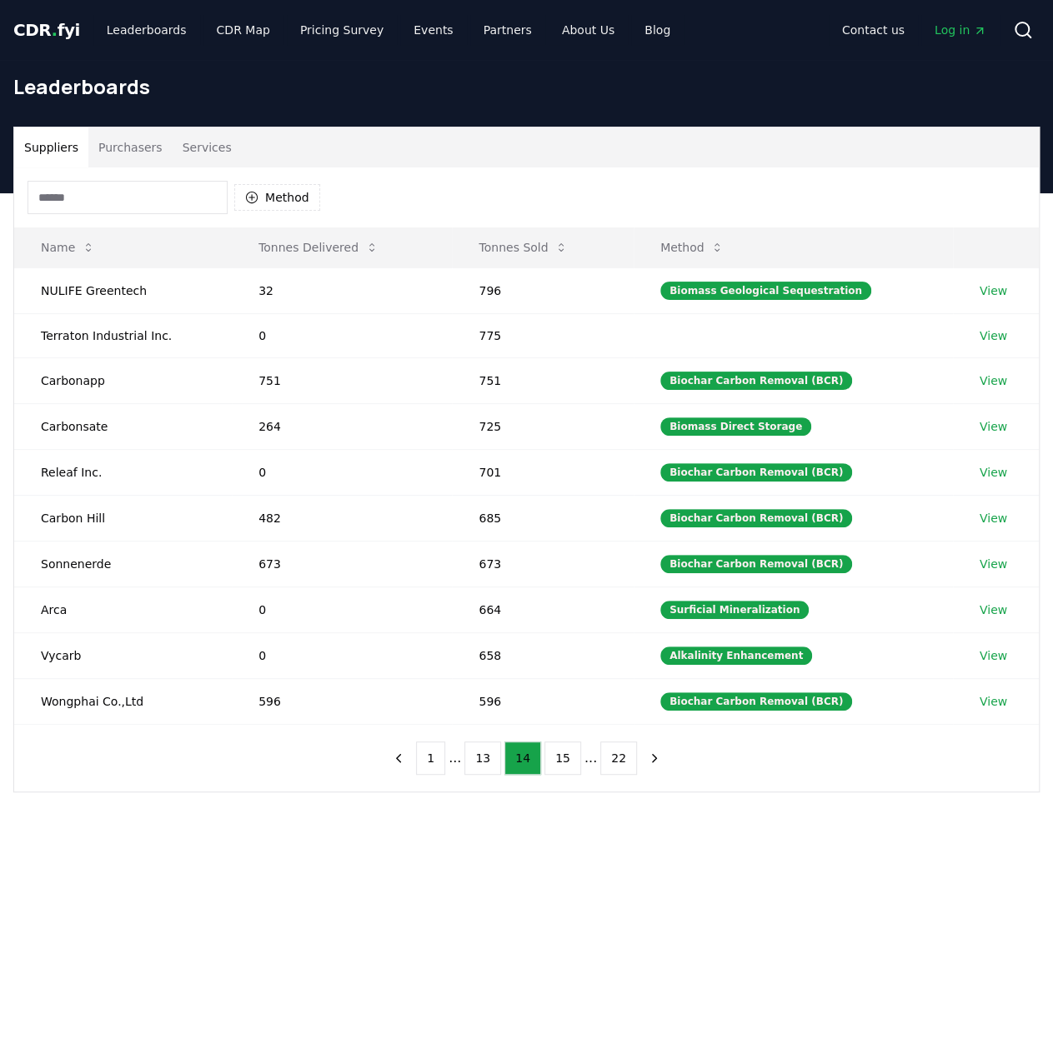
click at [492, 749] on button "13" at bounding box center [482, 758] width 37 height 33
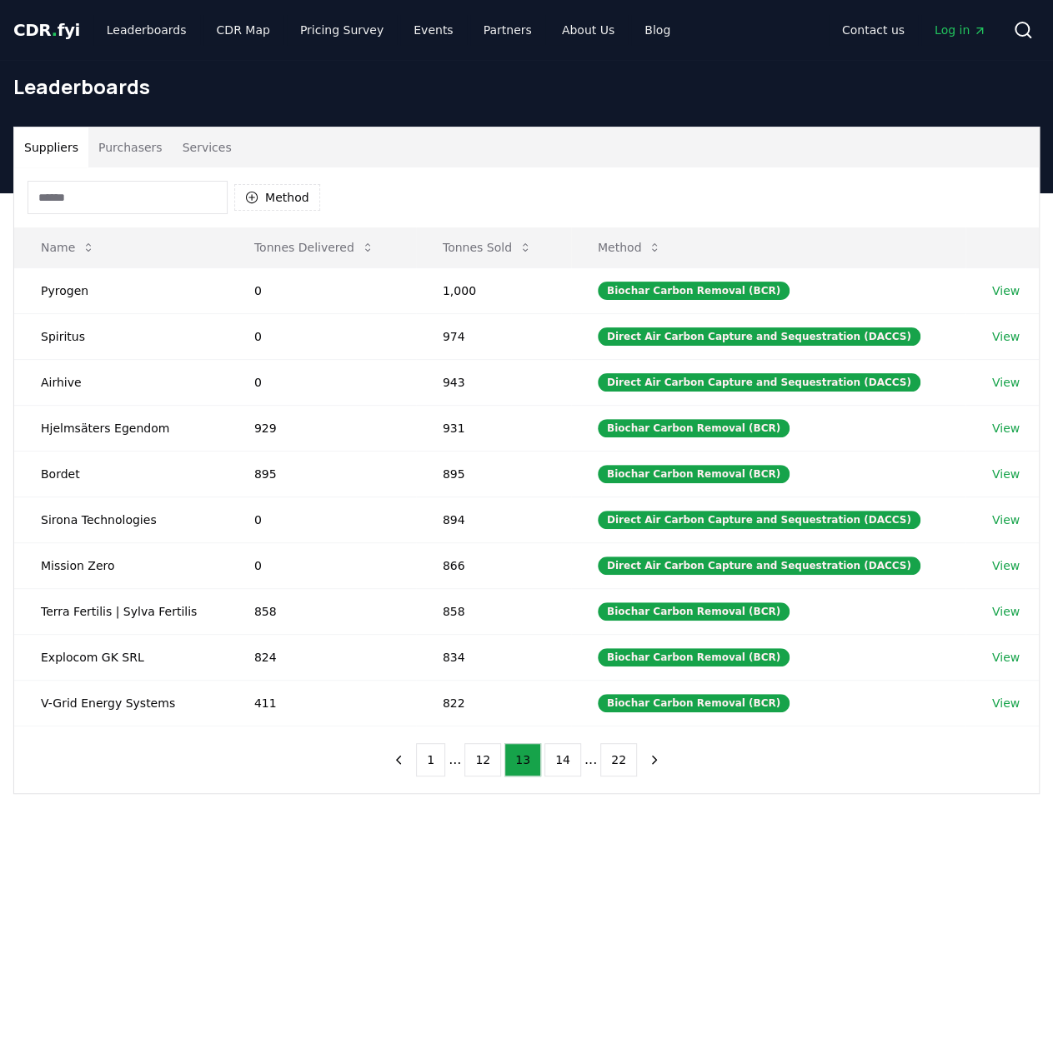
click at [492, 749] on button "12" at bounding box center [482, 759] width 37 height 33
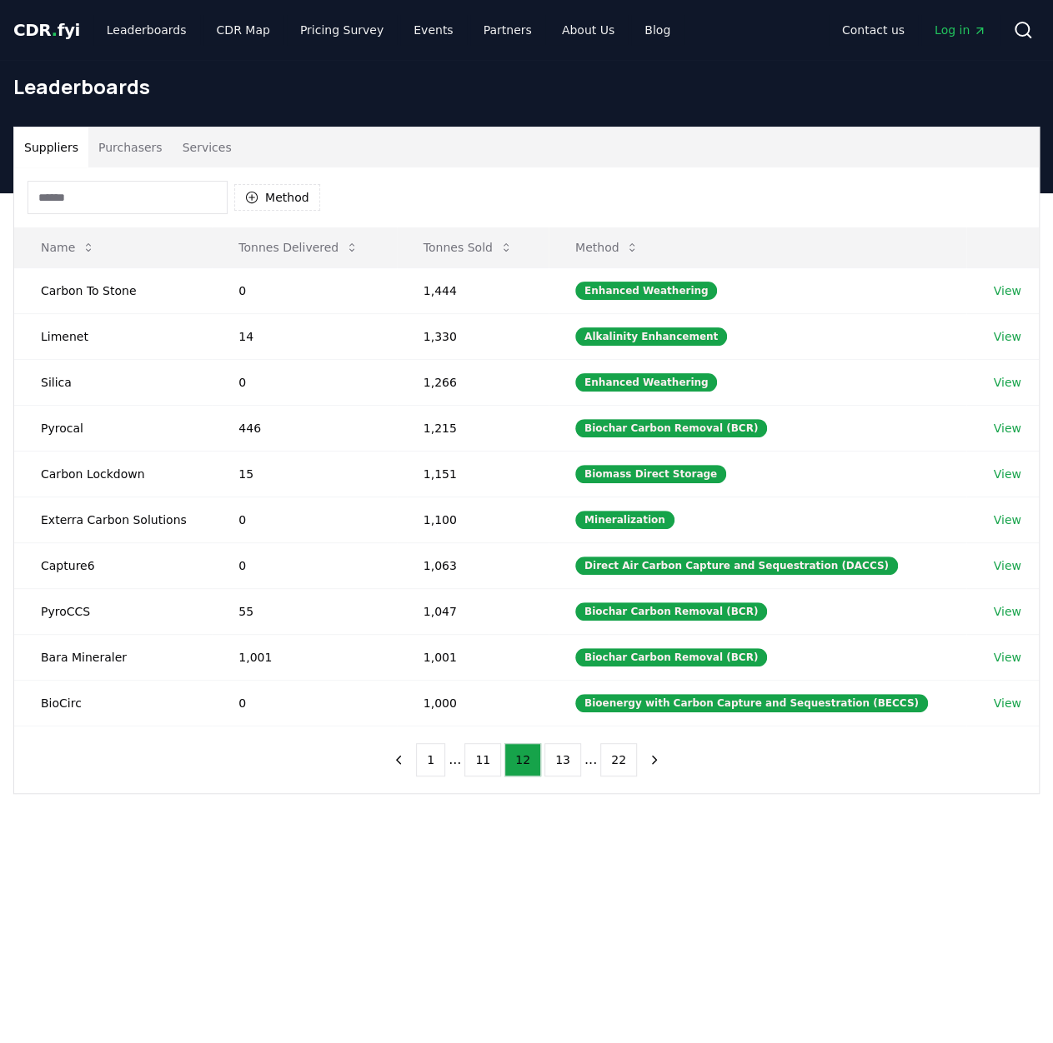
click at [52, 693] on td "BioCirc" at bounding box center [113, 703] width 198 height 46
click at [1002, 698] on link "View" at bounding box center [1007, 703] width 28 height 17
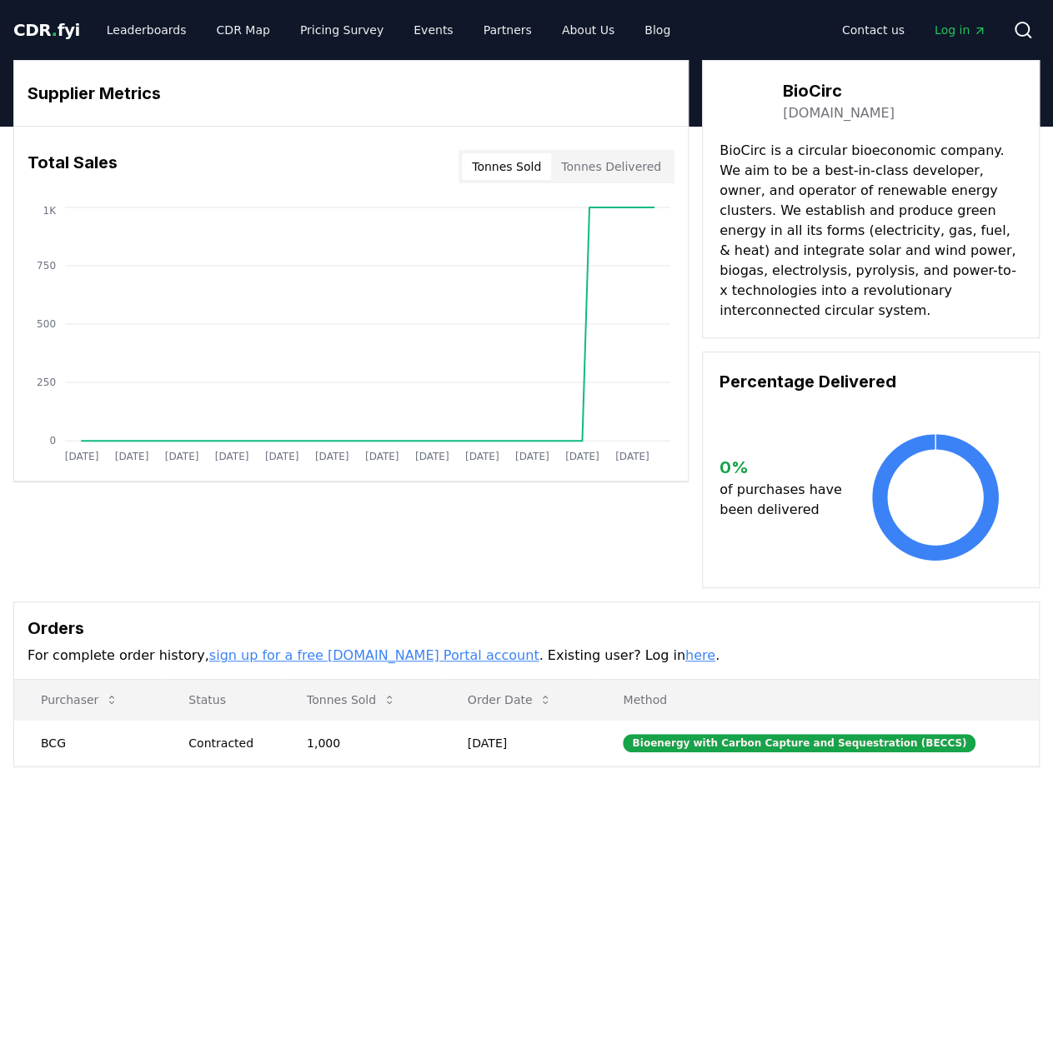
click at [330, 723] on td "1,000" at bounding box center [360, 743] width 161 height 46
click at [472, 721] on td "Dec 16, 2024" at bounding box center [519, 743] width 156 height 46
click at [50, 726] on td "BCG" at bounding box center [88, 743] width 148 height 46
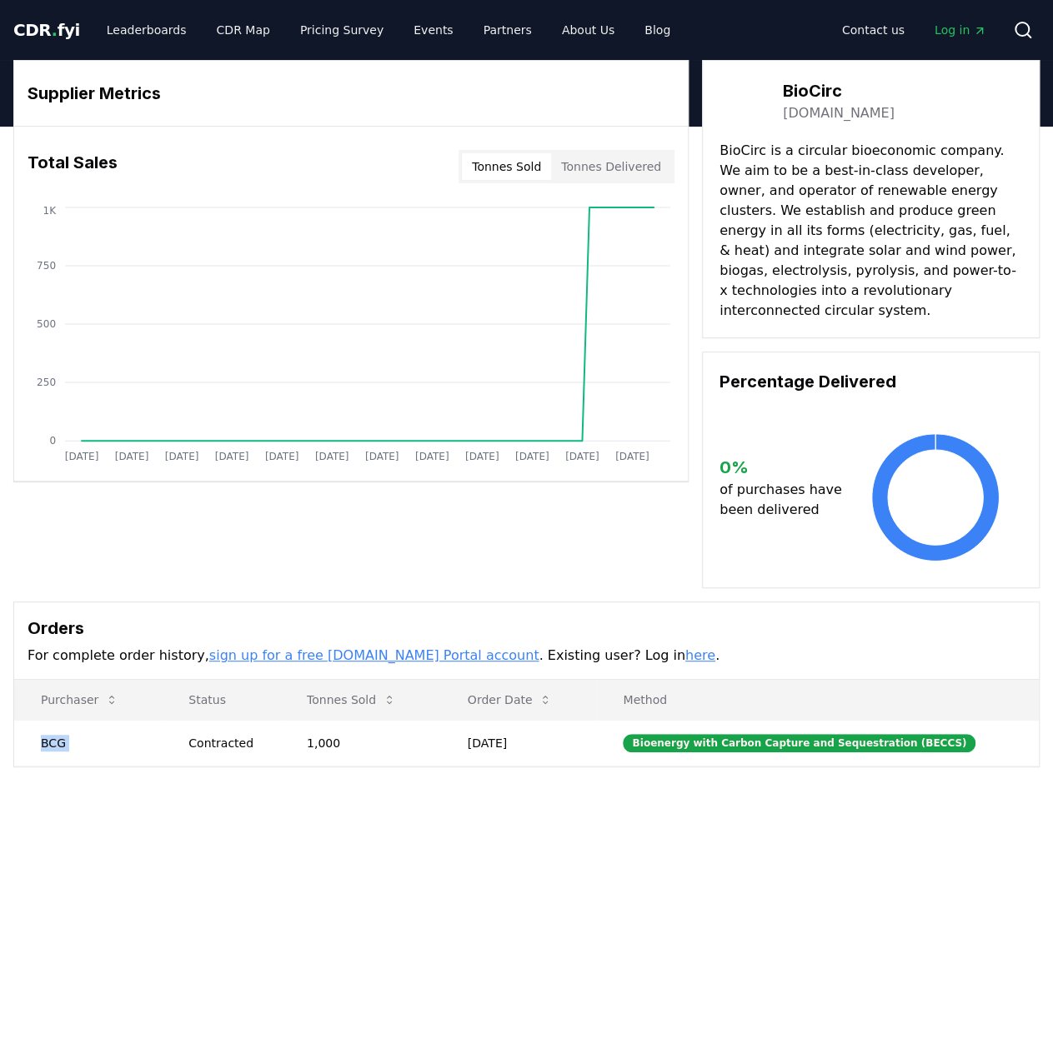
click at [50, 726] on td "BCG" at bounding box center [88, 743] width 148 height 46
click at [200, 735] on div "Contracted" at bounding box center [227, 743] width 78 height 17
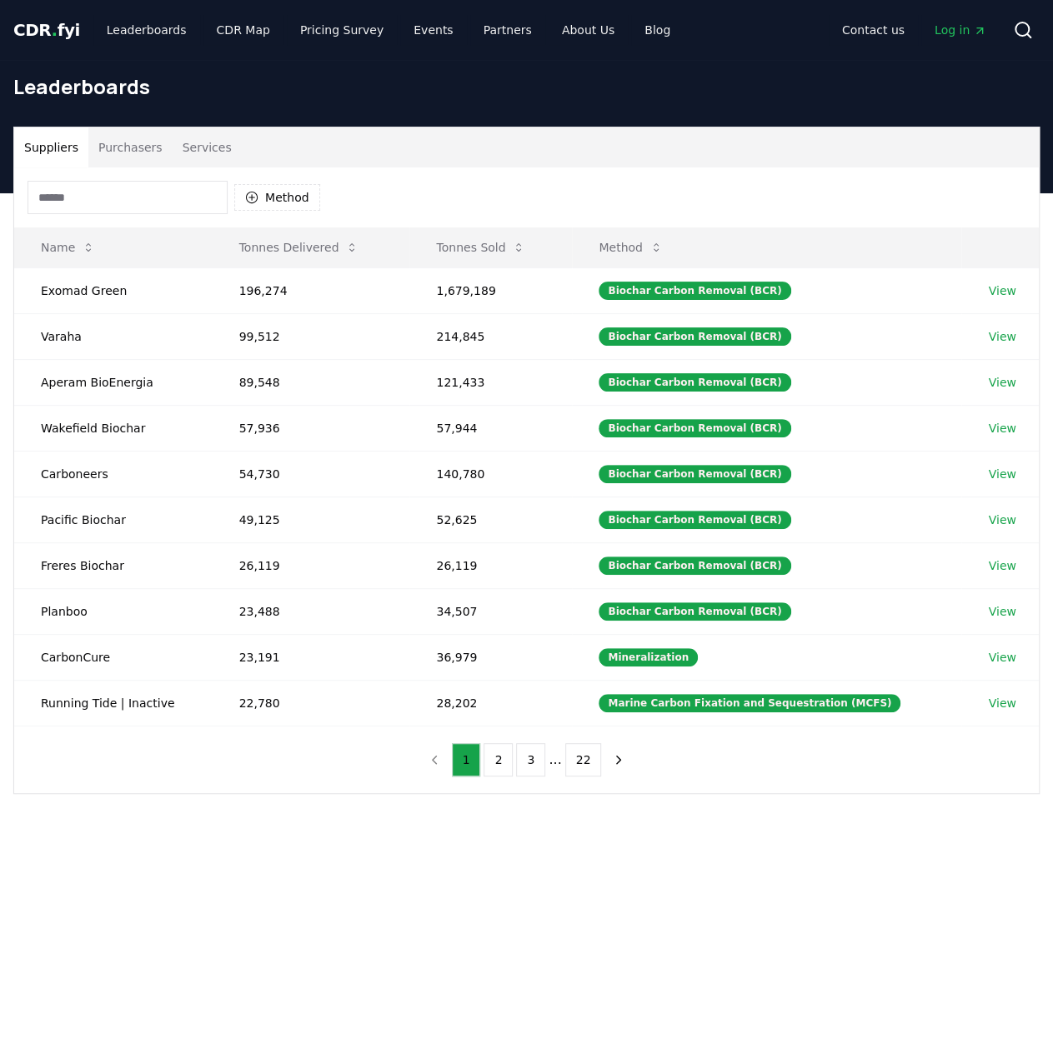
click at [993, 516] on link "View" at bounding box center [1002, 520] width 28 height 17
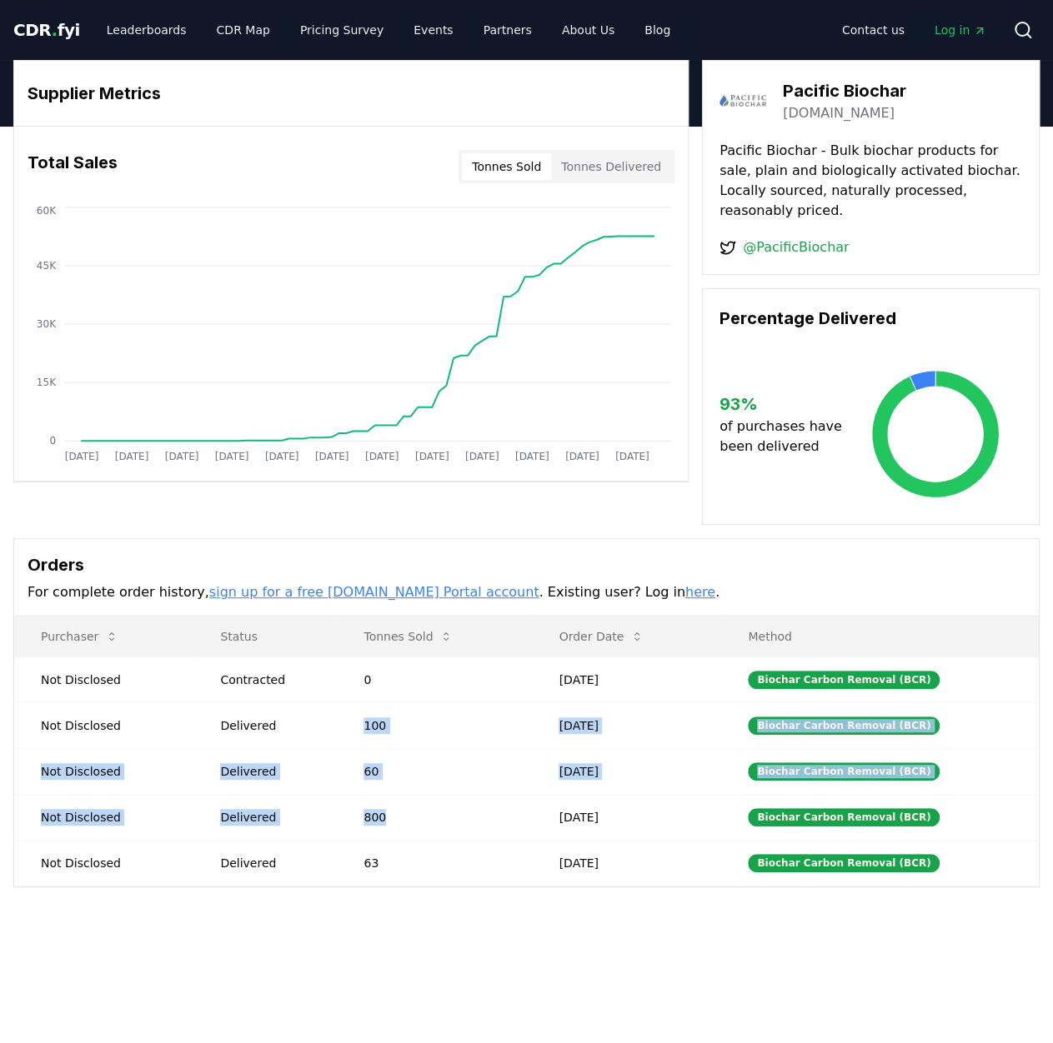
drag, startPoint x: 368, startPoint y: 701, endPoint x: 427, endPoint y: 809, distance: 123.1
click at [427, 809] on tbody "Not Disclosed Contracted 0 May 14, 2025 Biochar Carbon Removal (BCR) Not Disclo…" at bounding box center [526, 771] width 1024 height 229
click at [427, 809] on td "800" at bounding box center [434, 817] width 195 height 46
drag, startPoint x: 453, startPoint y: 785, endPoint x: 317, endPoint y: 716, distance: 153.2
click at [317, 716] on tbody "Not Disclosed Contracted 0 May 14, 2025 Biochar Carbon Removal (BCR) Not Disclo…" at bounding box center [526, 771] width 1024 height 229
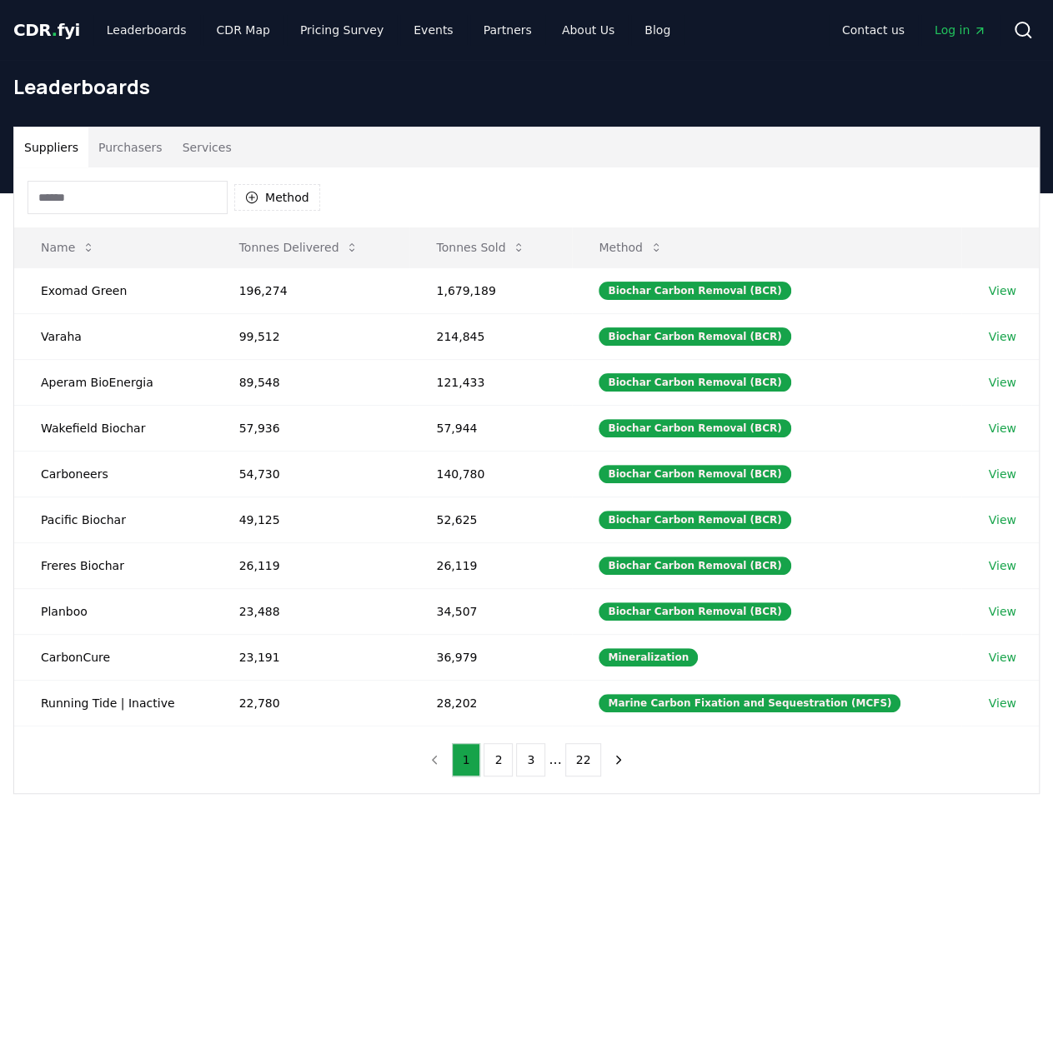
click at [1002, 698] on link "View" at bounding box center [1002, 703] width 28 height 17
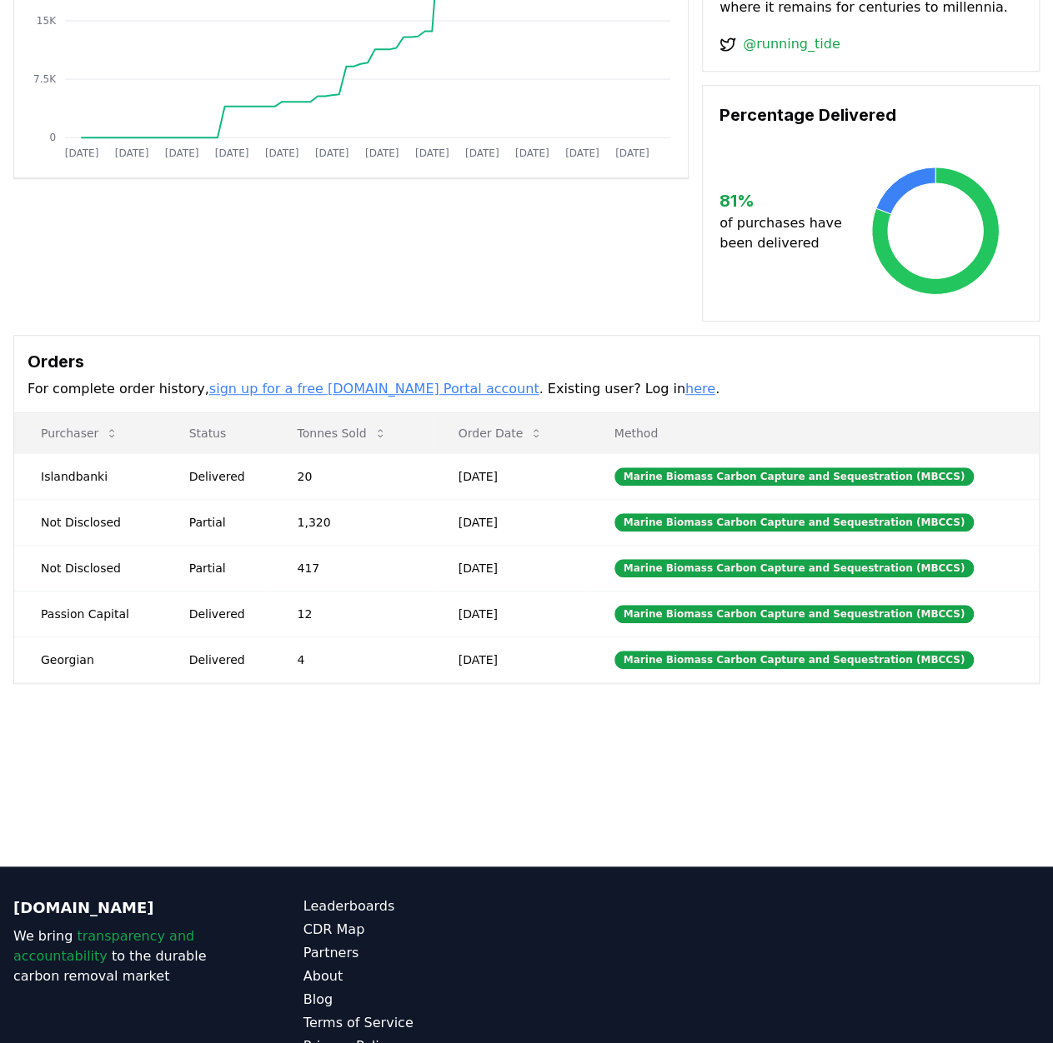
scroll to position [393, 0]
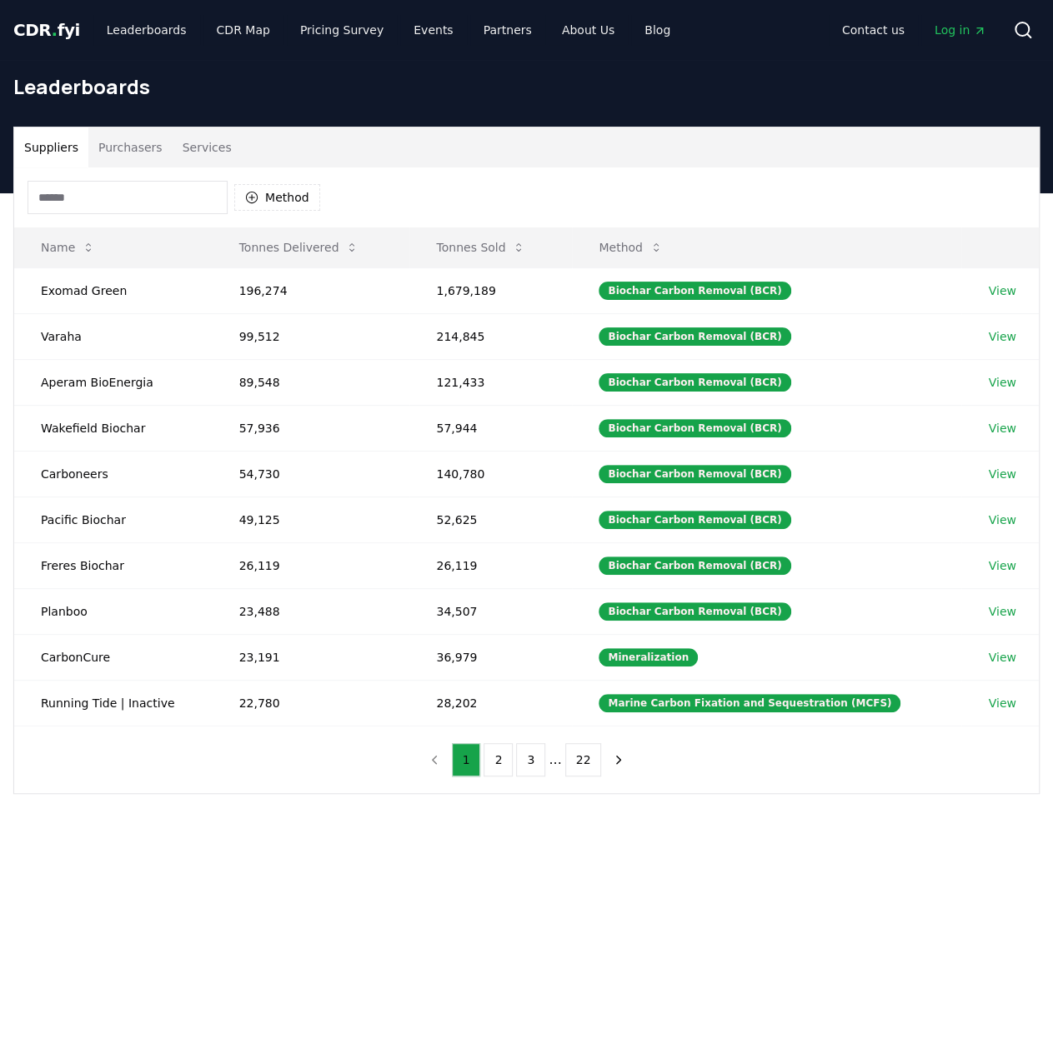
click at [995, 336] on link "View" at bounding box center [1002, 336] width 28 height 17
click at [1004, 290] on link "View" at bounding box center [1002, 291] width 28 height 17
click at [495, 753] on button "2" at bounding box center [497, 759] width 29 height 33
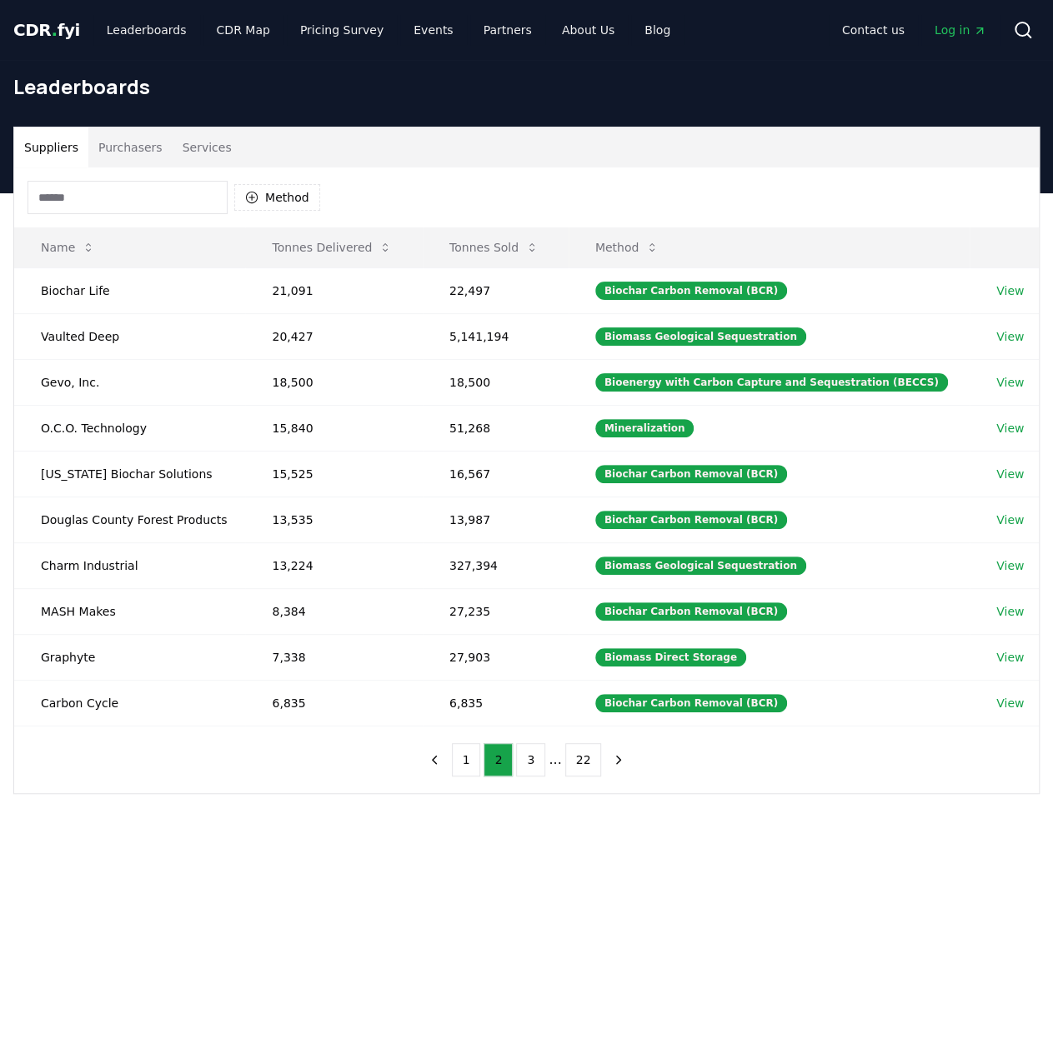
click at [527, 756] on button "3" at bounding box center [530, 759] width 29 height 33
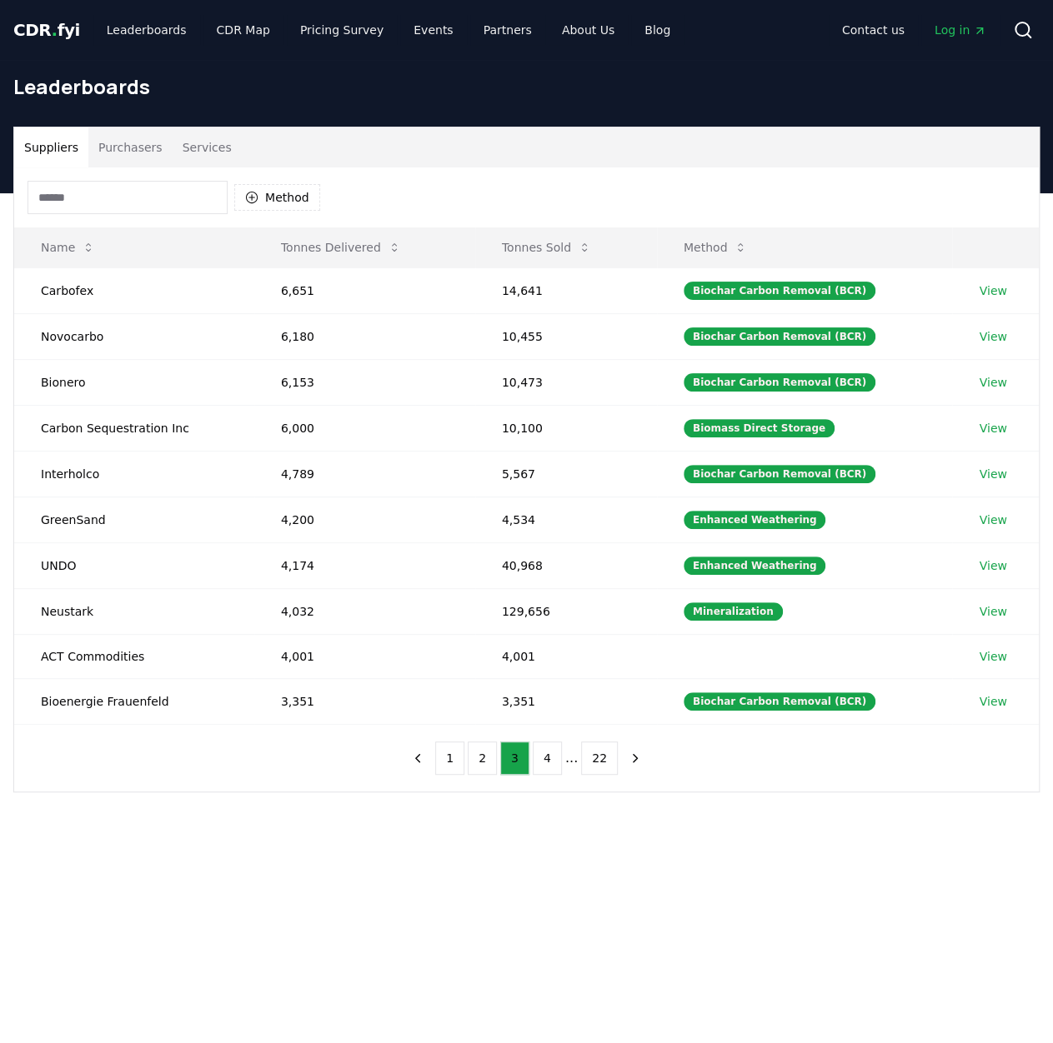
click at [543, 253] on button "Tonnes Sold" at bounding box center [546, 247] width 116 height 33
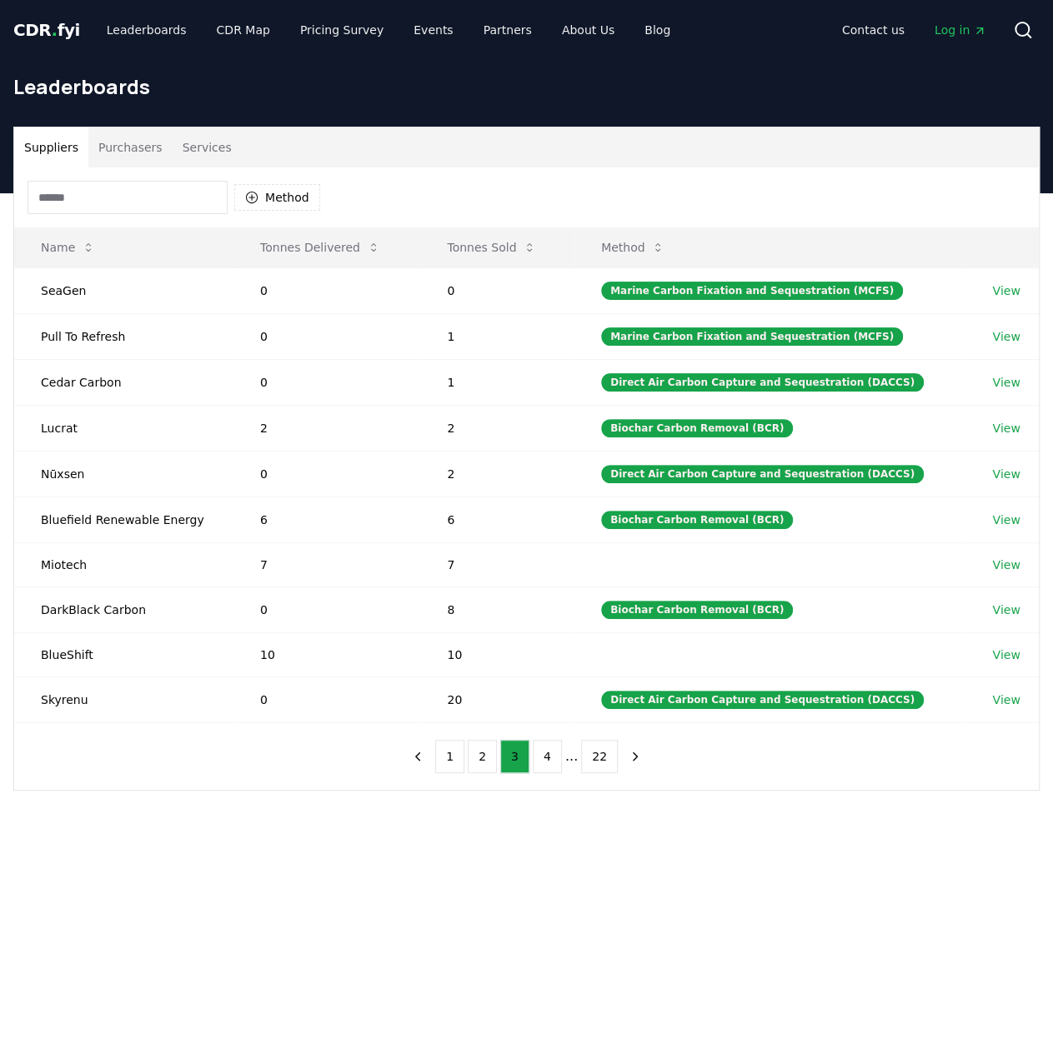
click at [478, 239] on button "Tonnes Sold" at bounding box center [491, 247] width 116 height 33
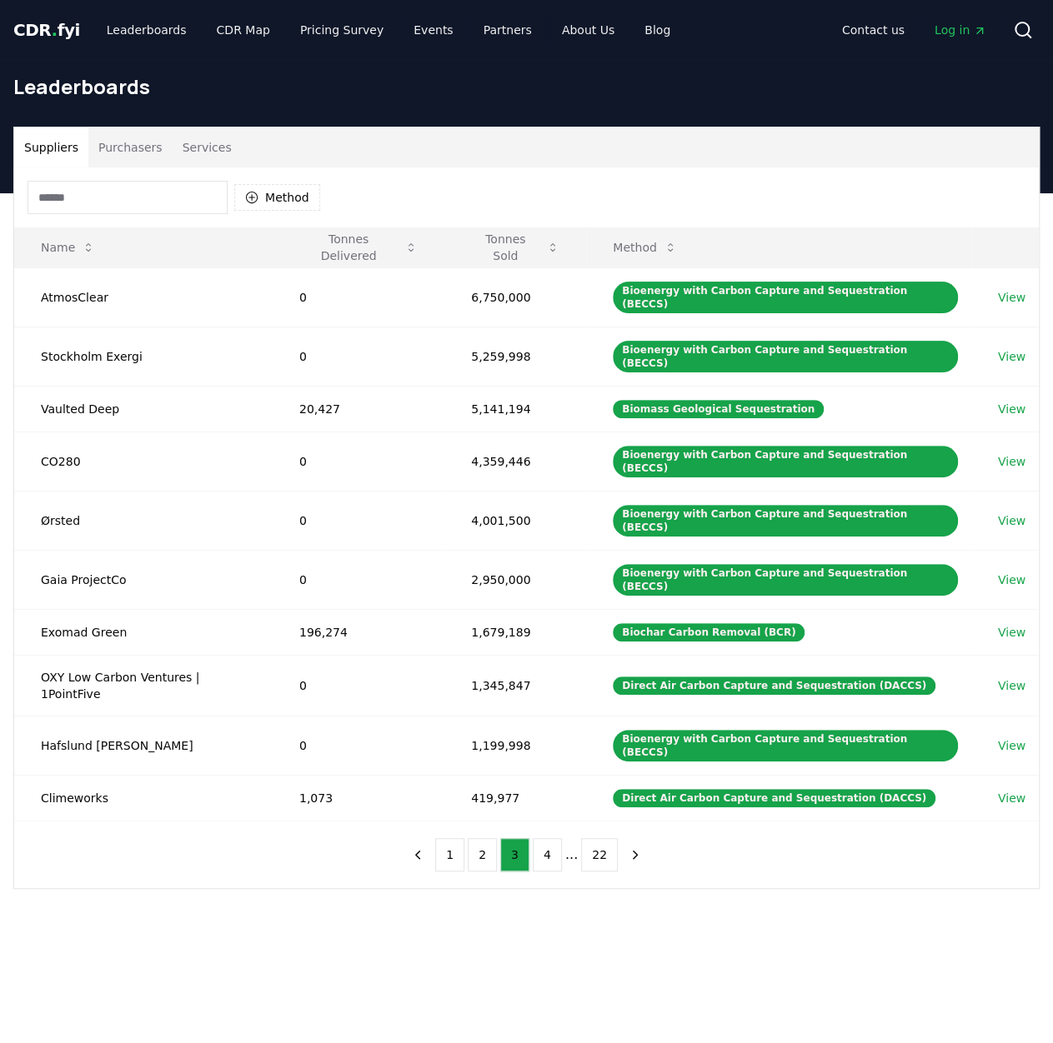
click at [455, 838] on button "1" at bounding box center [449, 854] width 29 height 33
click at [505, 838] on button "2" at bounding box center [497, 854] width 29 height 33
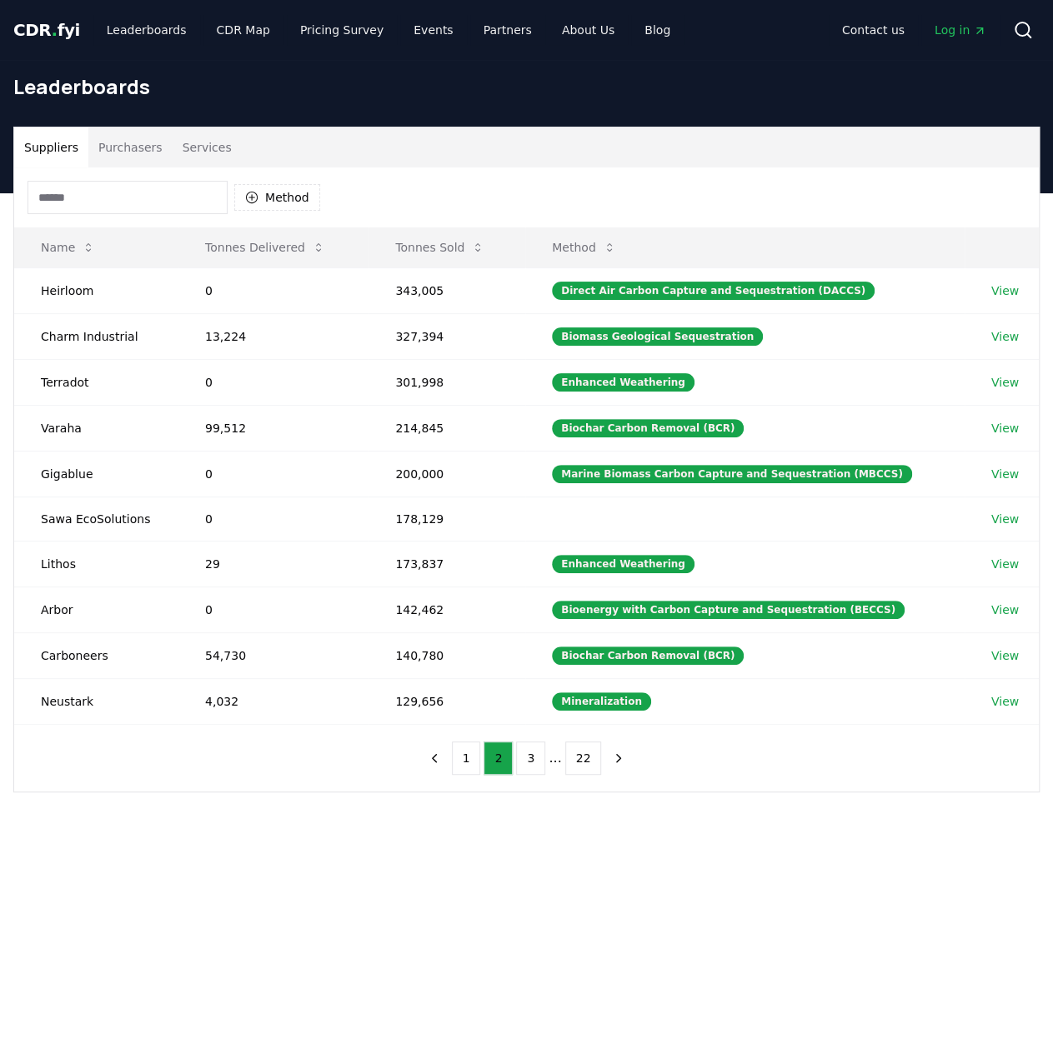
click at [533, 753] on button "3" at bounding box center [530, 758] width 29 height 33
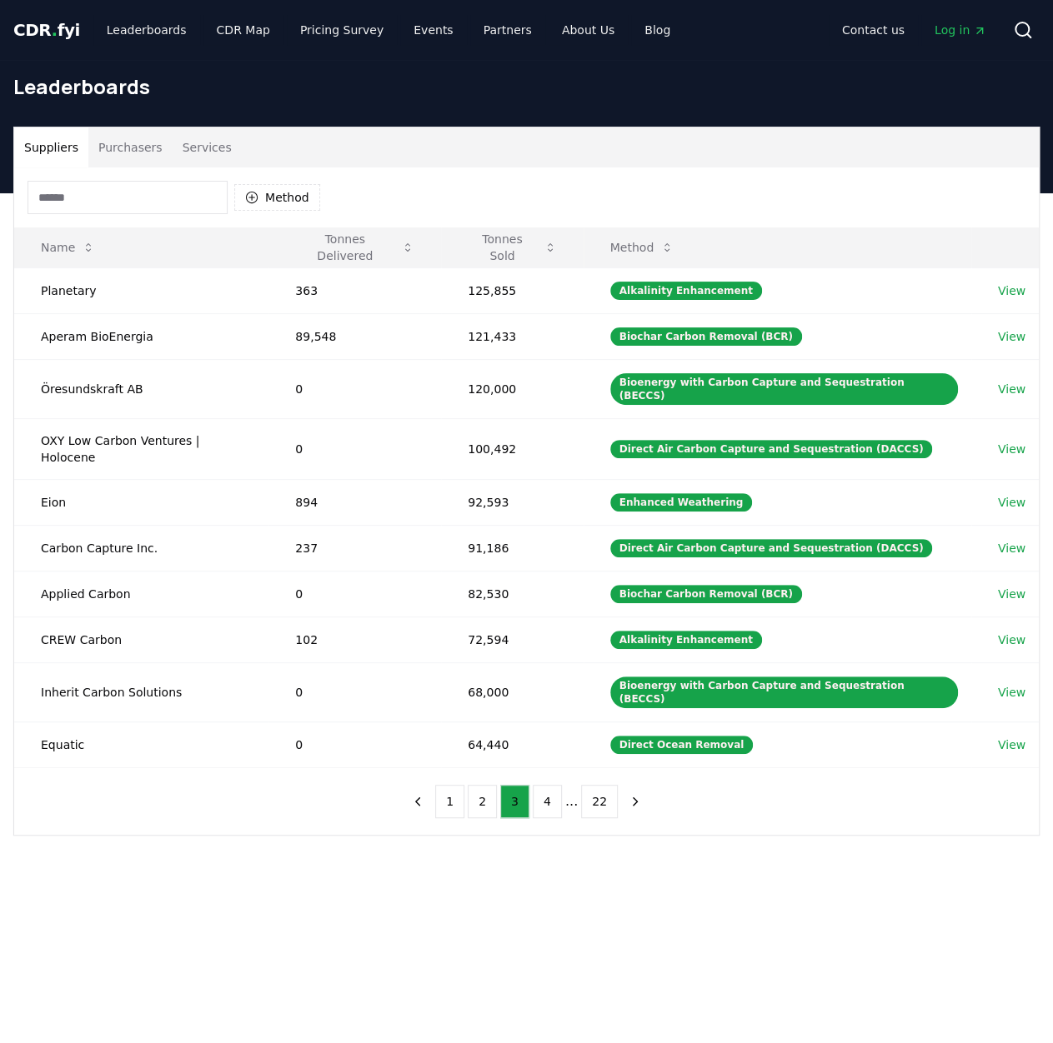
click at [553, 785] on button "4" at bounding box center [547, 801] width 29 height 33
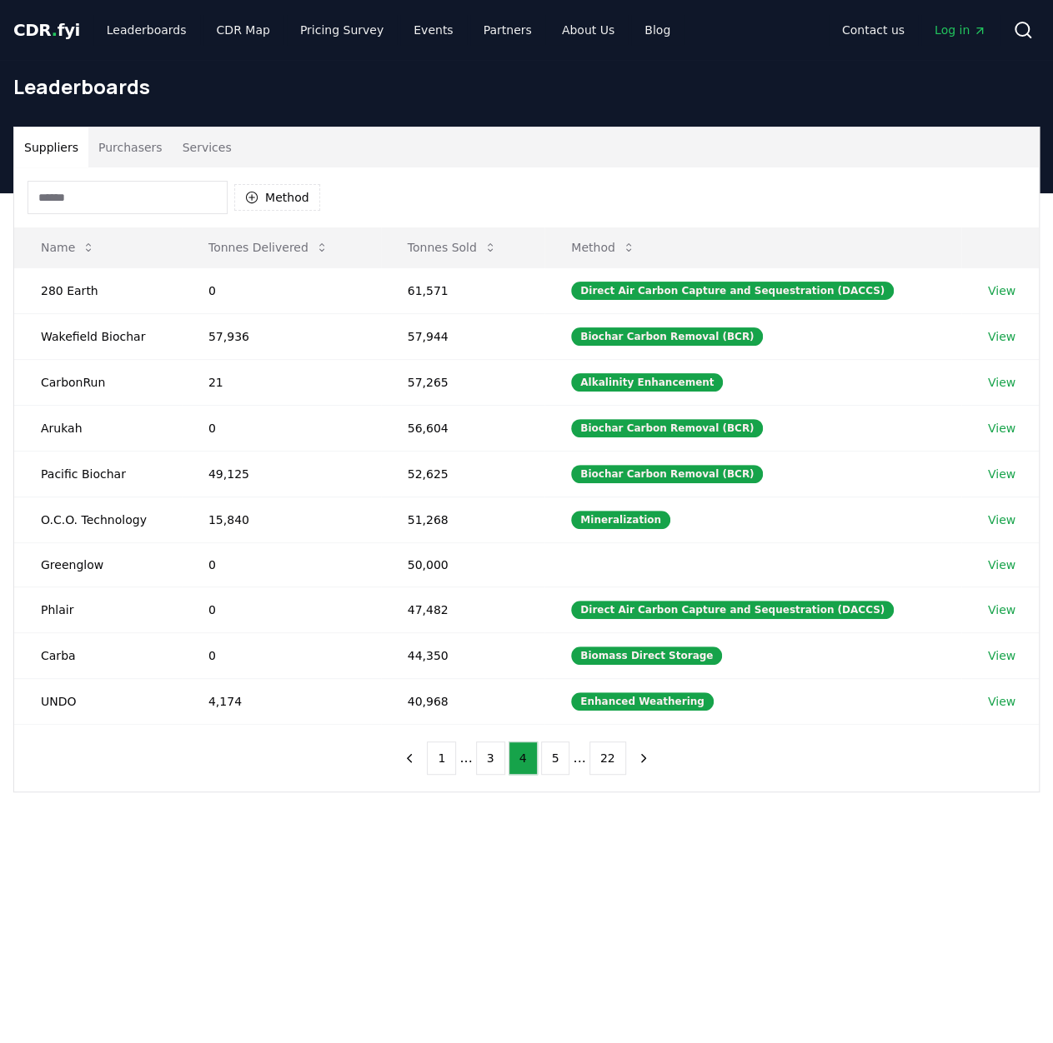
click at [553, 760] on button "5" at bounding box center [555, 758] width 29 height 33
